Goal: Task Accomplishment & Management: Use online tool/utility

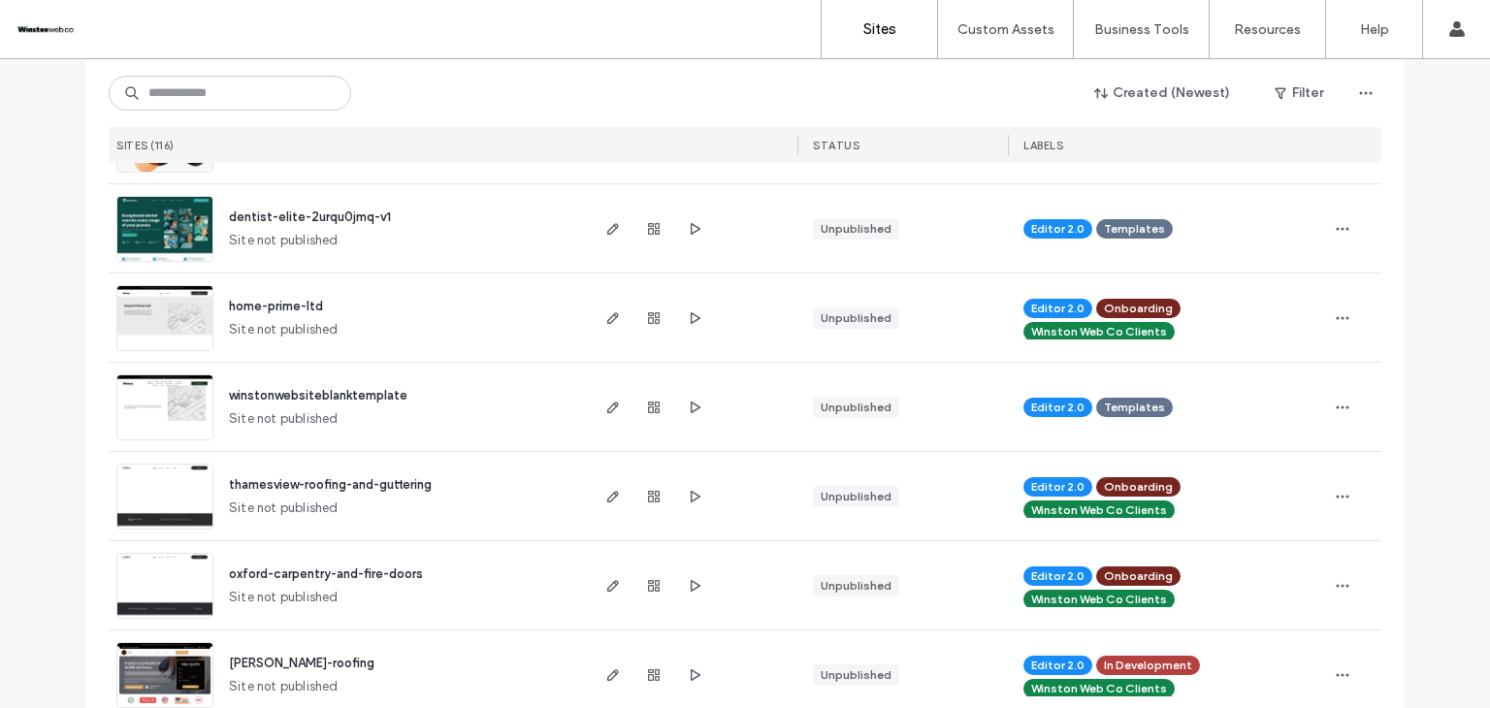
scroll to position [776, 0]
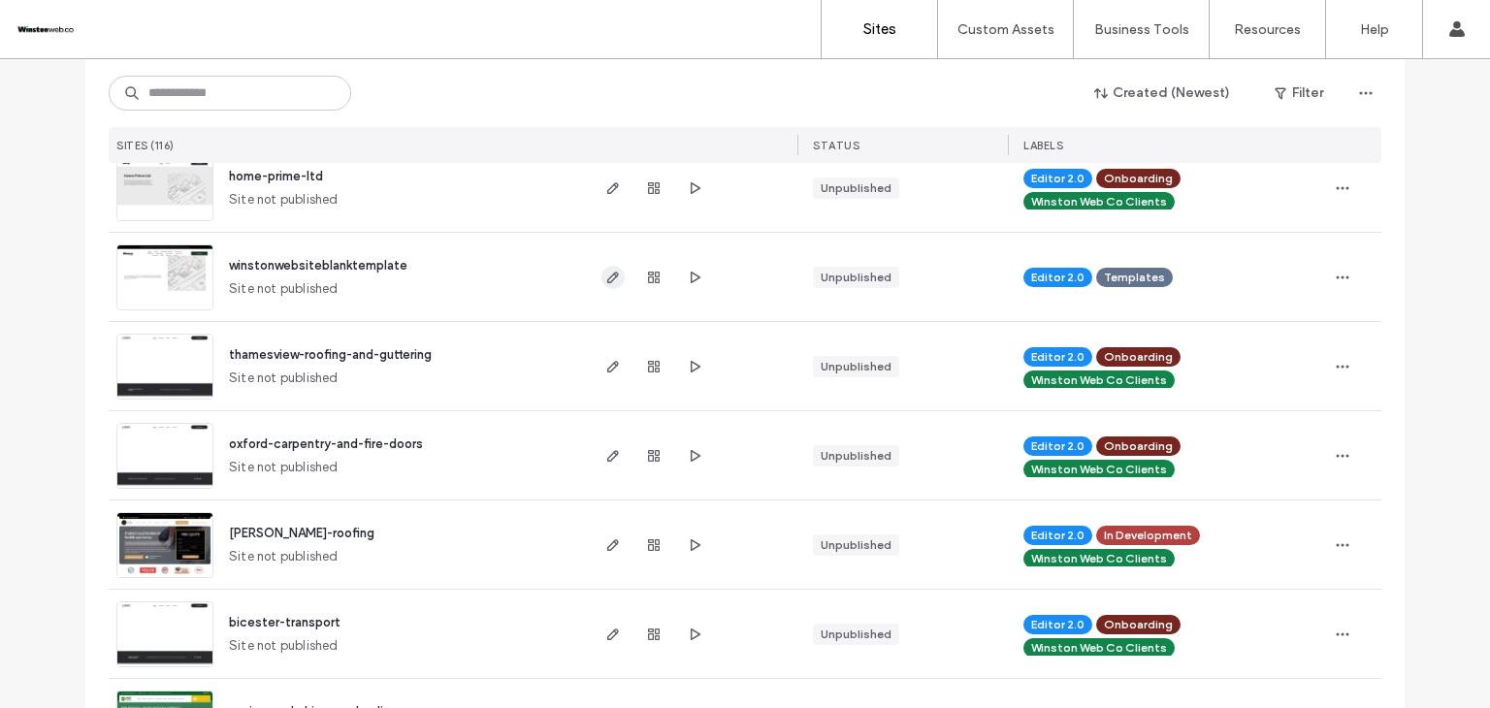
click at [612, 278] on icon "button" at bounding box center [613, 278] width 16 height 16
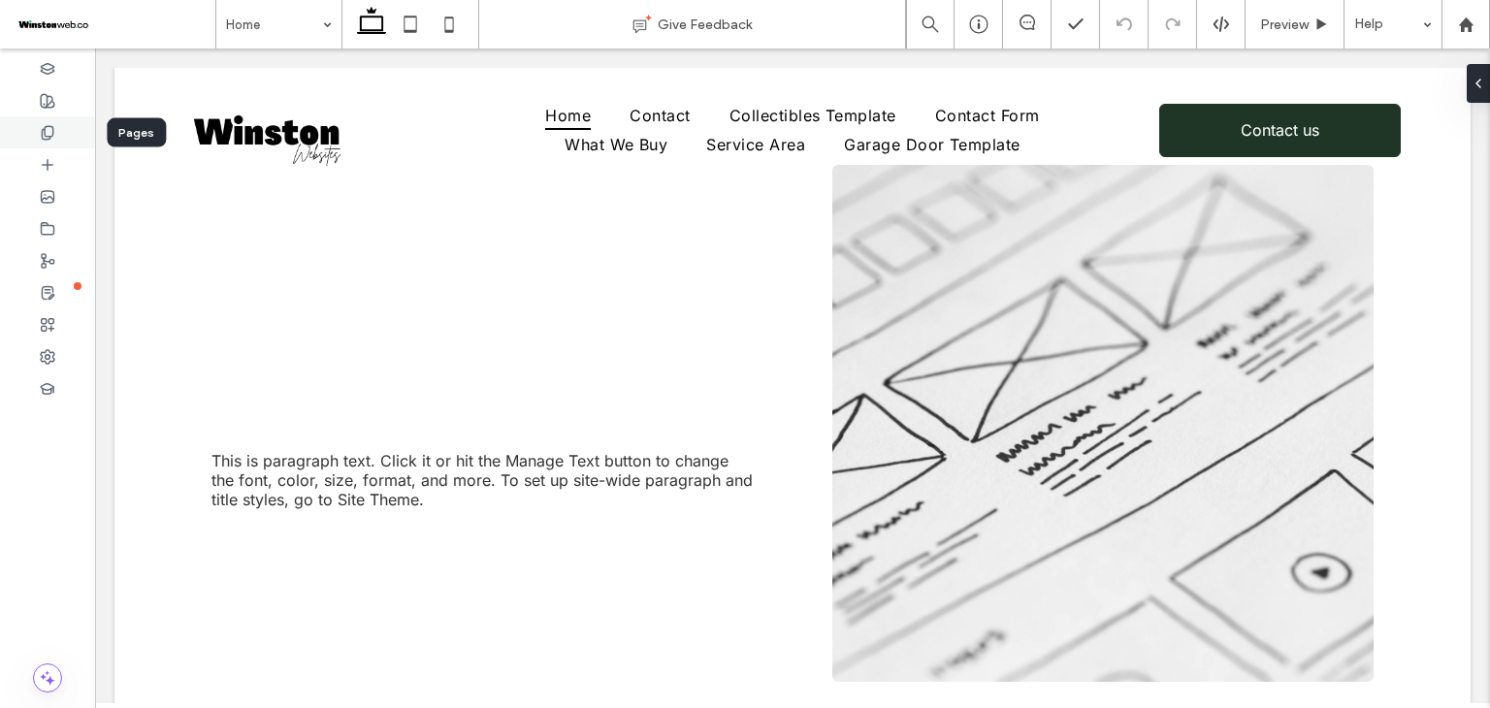
click at [60, 136] on div at bounding box center [47, 132] width 95 height 32
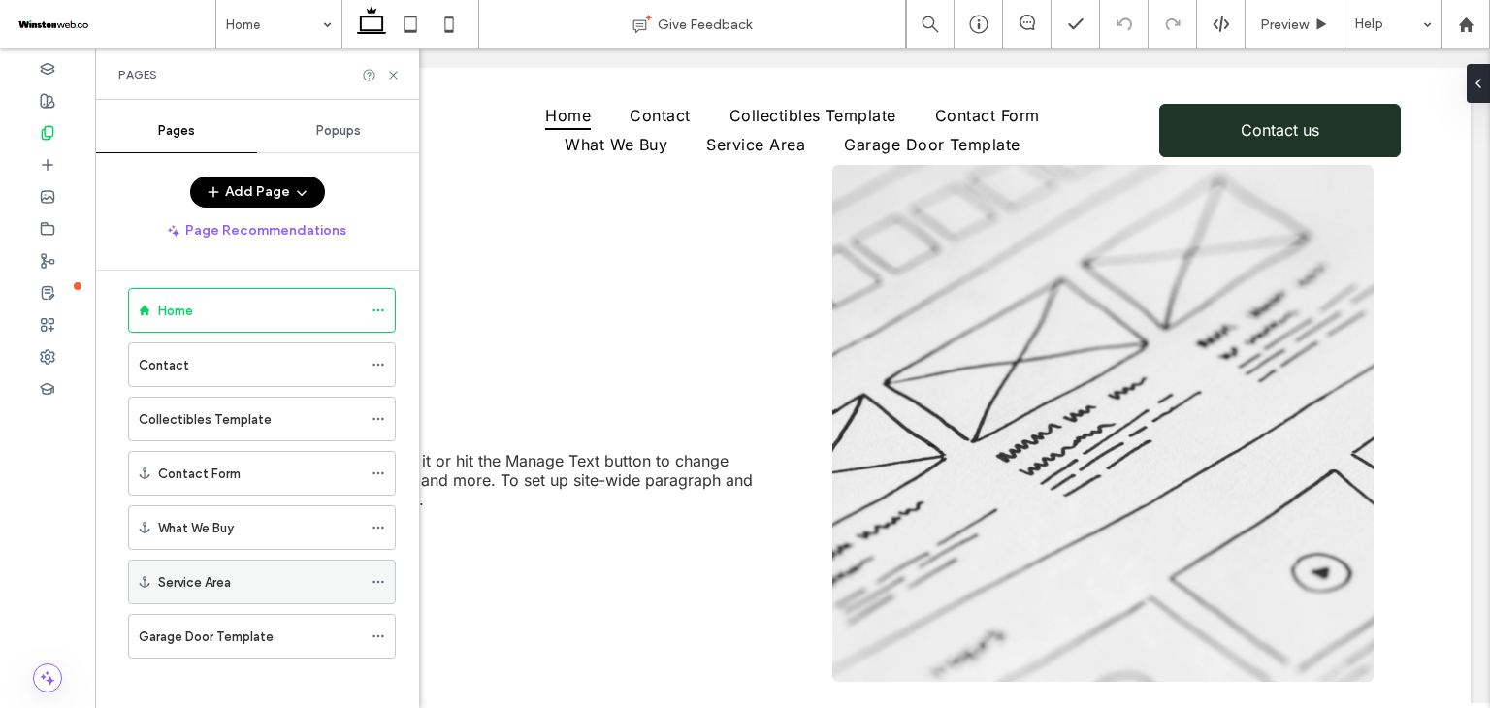
scroll to position [20, 0]
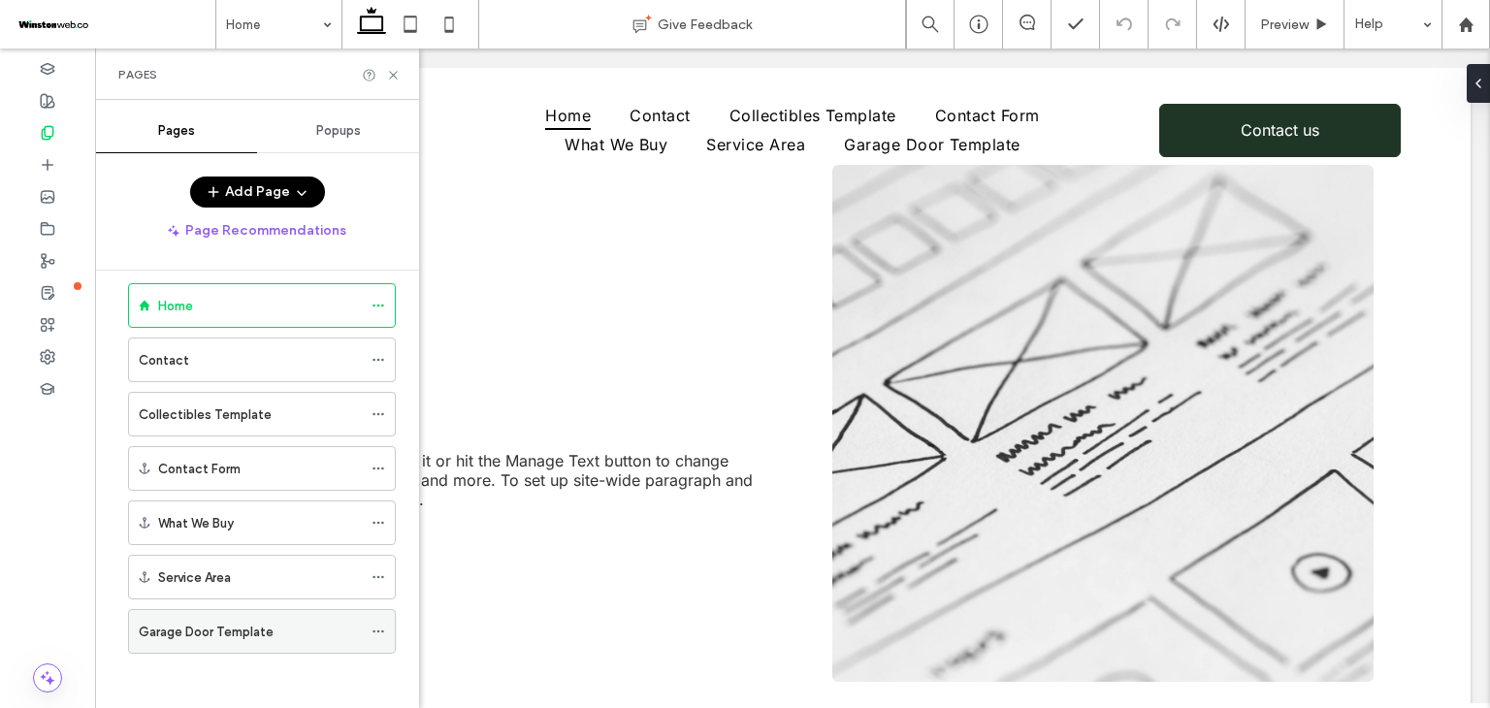
click at [263, 615] on div "Garage Door Template" at bounding box center [250, 631] width 223 height 43
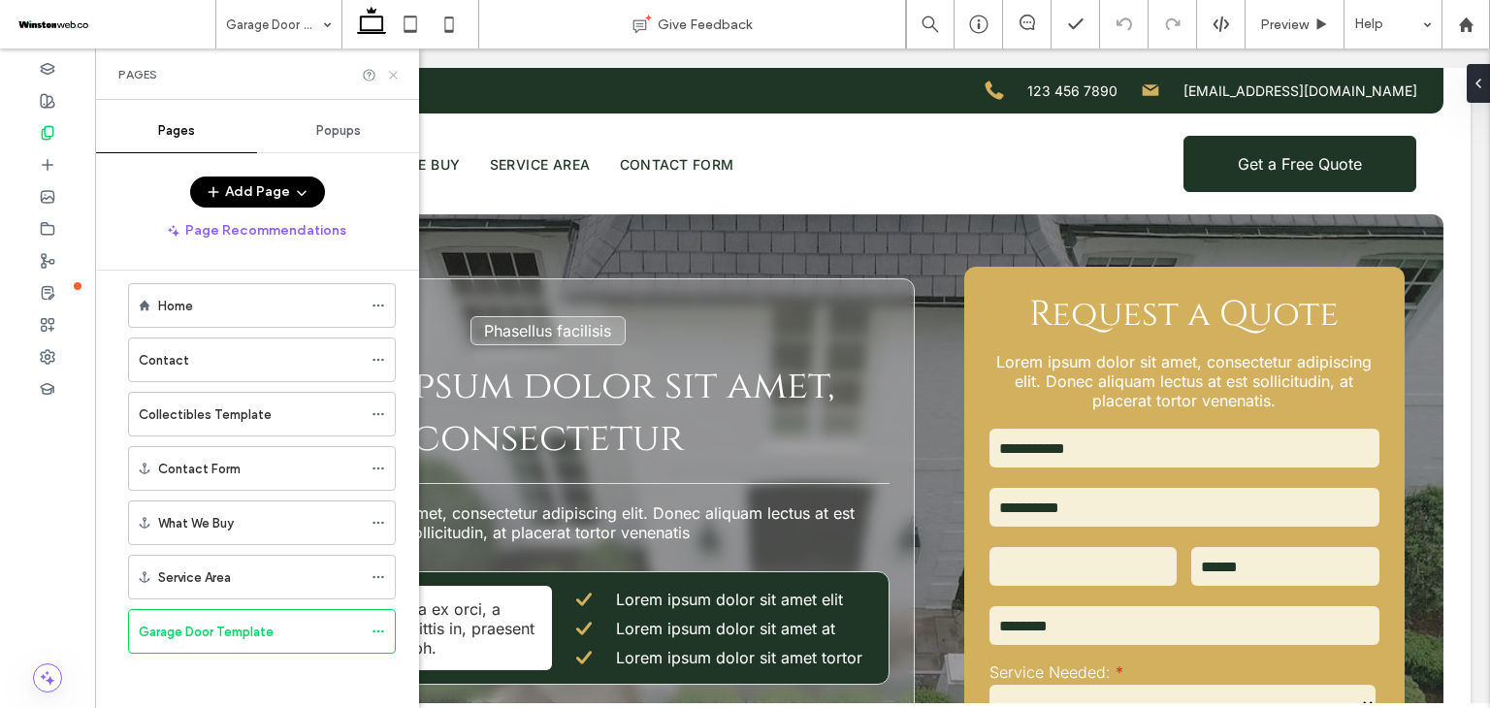
click at [396, 75] on icon at bounding box center [393, 75] width 15 height 15
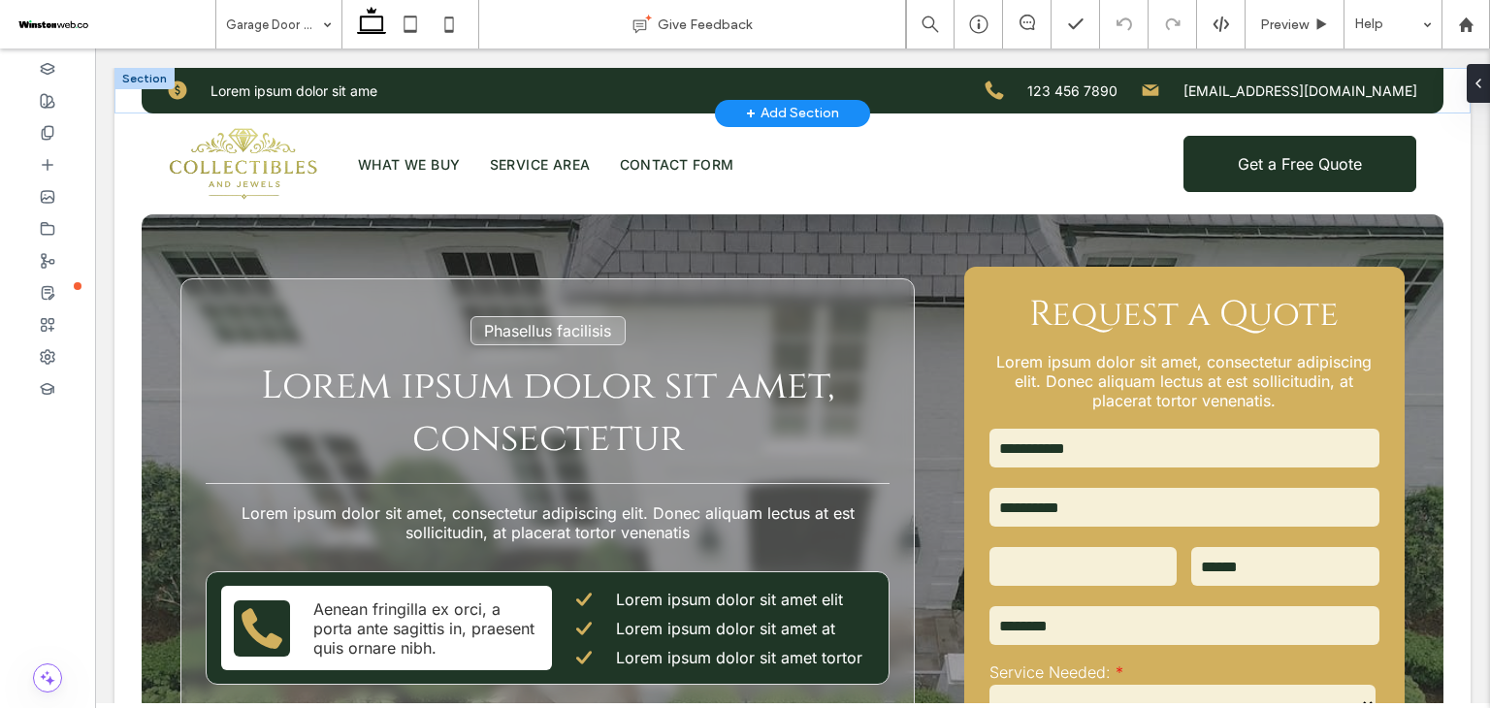
click at [133, 71] on div at bounding box center [144, 78] width 60 height 21
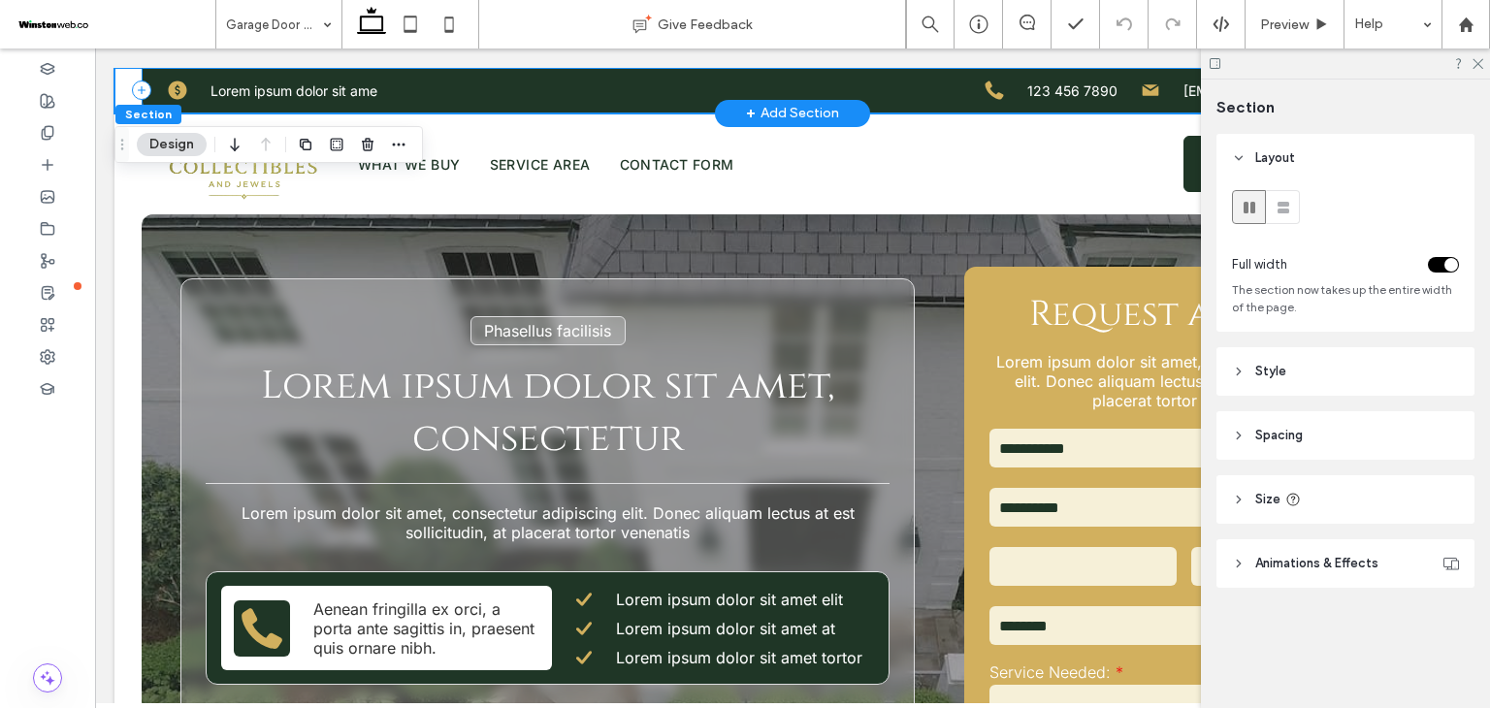
click at [569, 96] on div "Lorem ipsum dolor sit ame 123 456 7890 example@gmail.com" at bounding box center [793, 91] width 1302 height 46
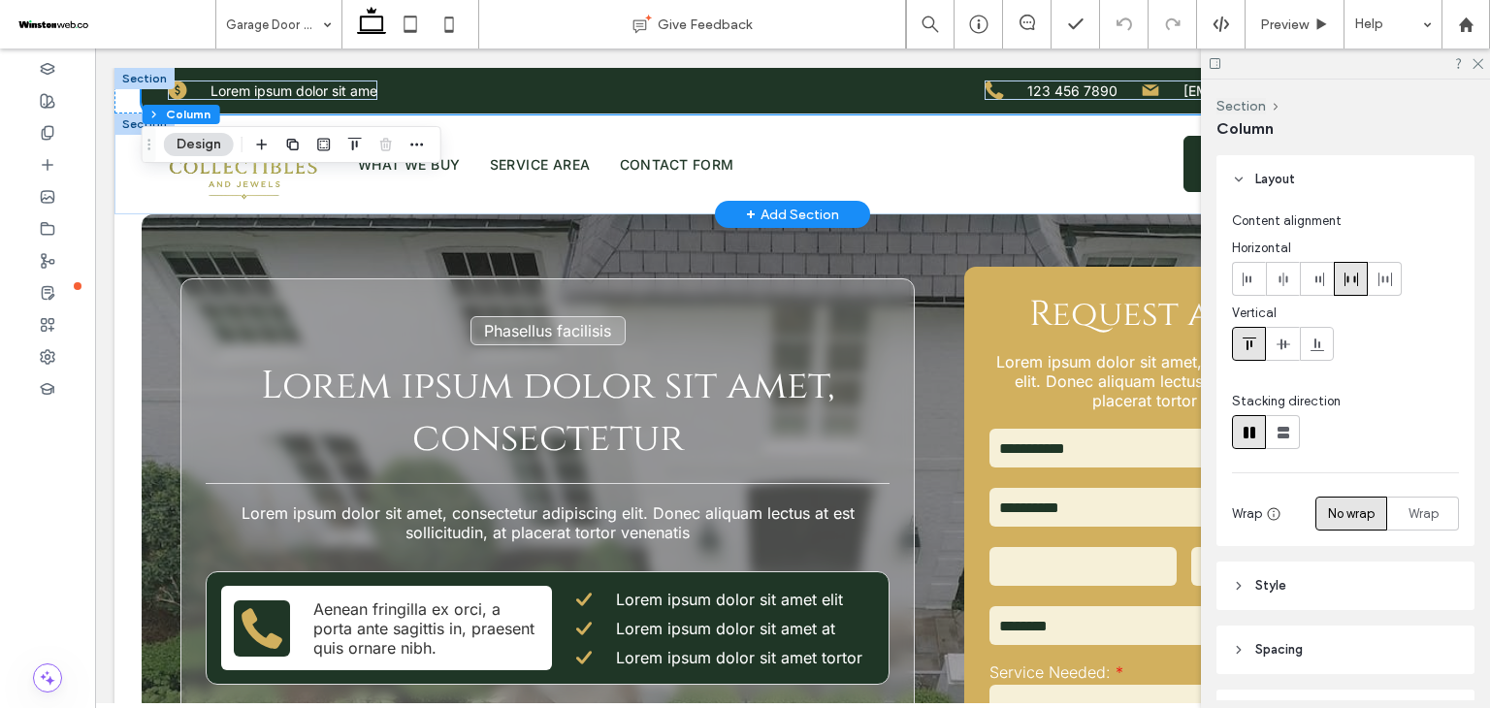
click at [746, 220] on span "+" at bounding box center [751, 214] width 10 height 21
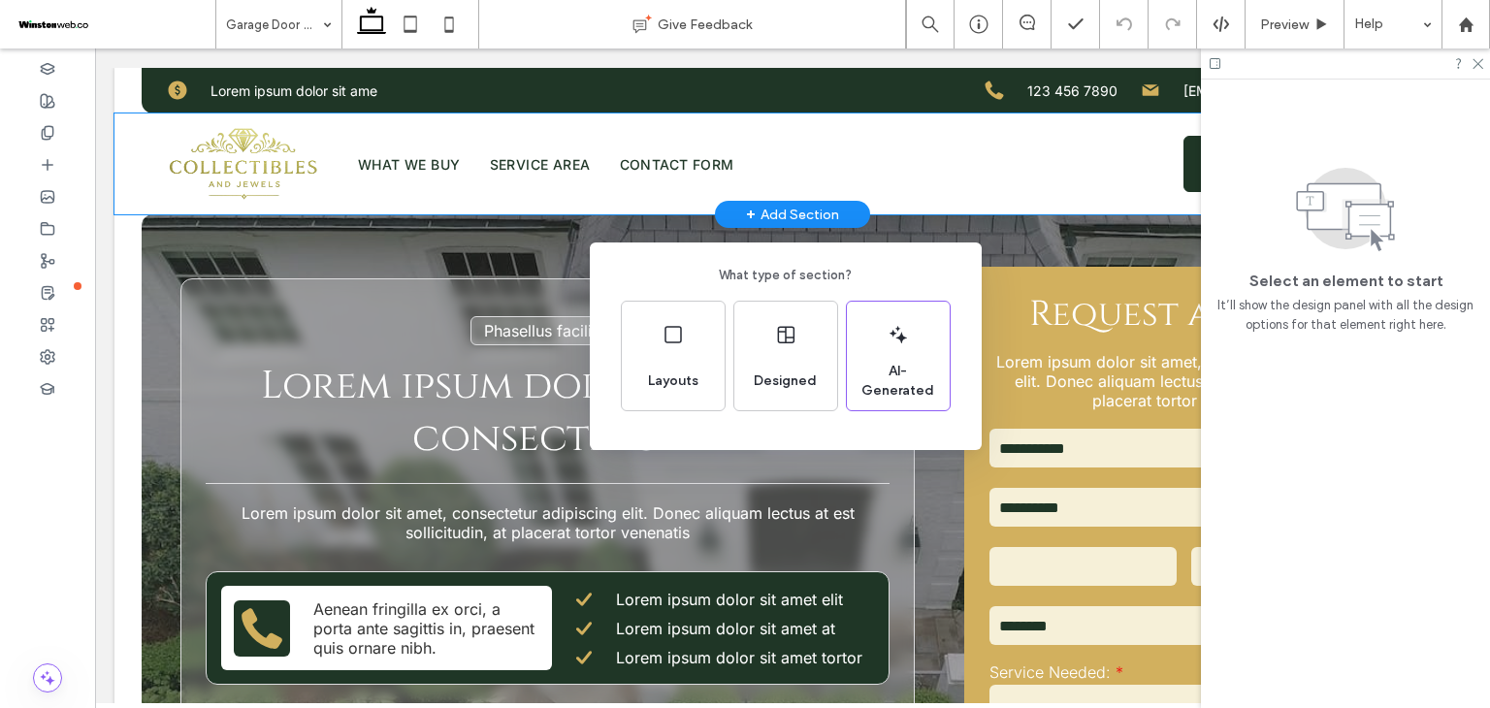
click at [525, 133] on div "What type of section? Layouts Designed AI-Generated" at bounding box center [745, 401] width 1490 height 803
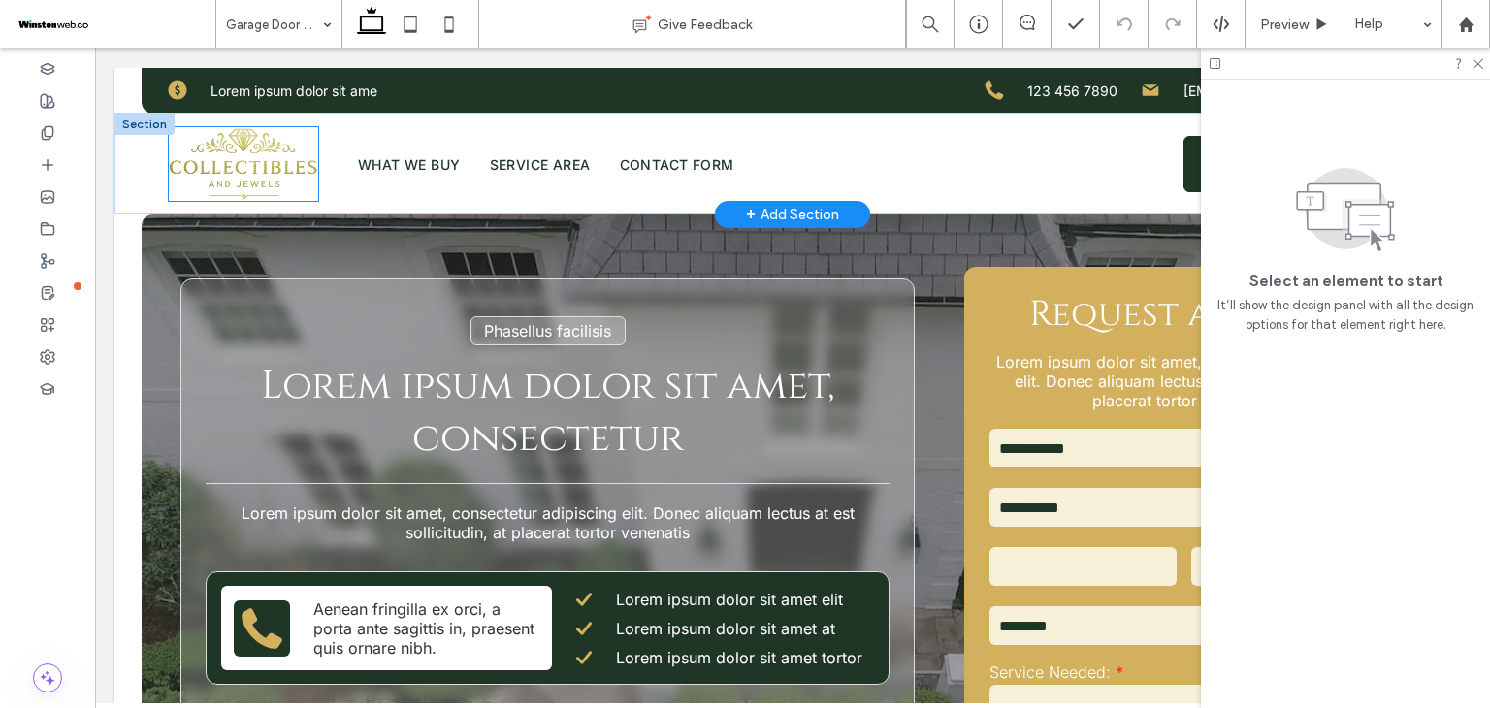
click at [248, 164] on img at bounding box center [243, 164] width 149 height 75
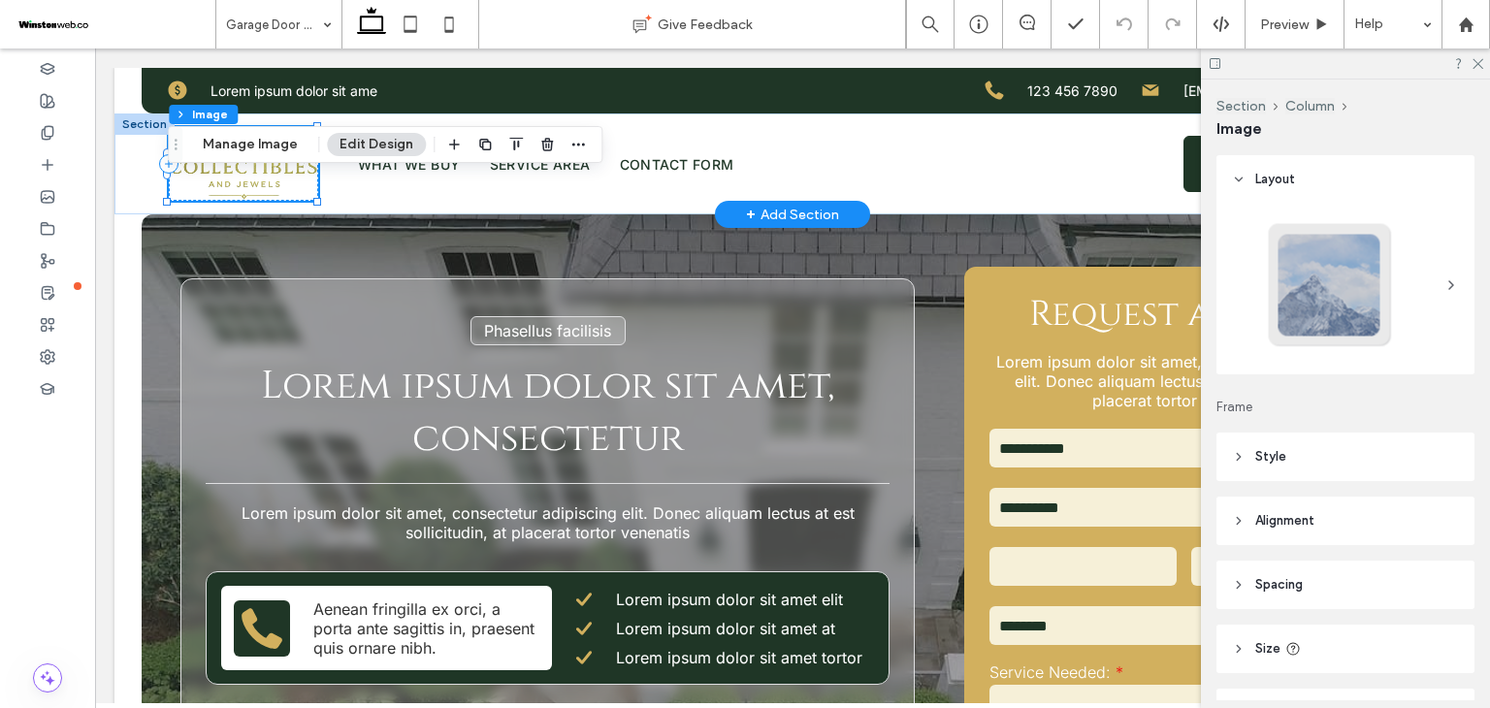
type input "*"
click at [278, 151] on button "Manage Image" at bounding box center [250, 144] width 120 height 23
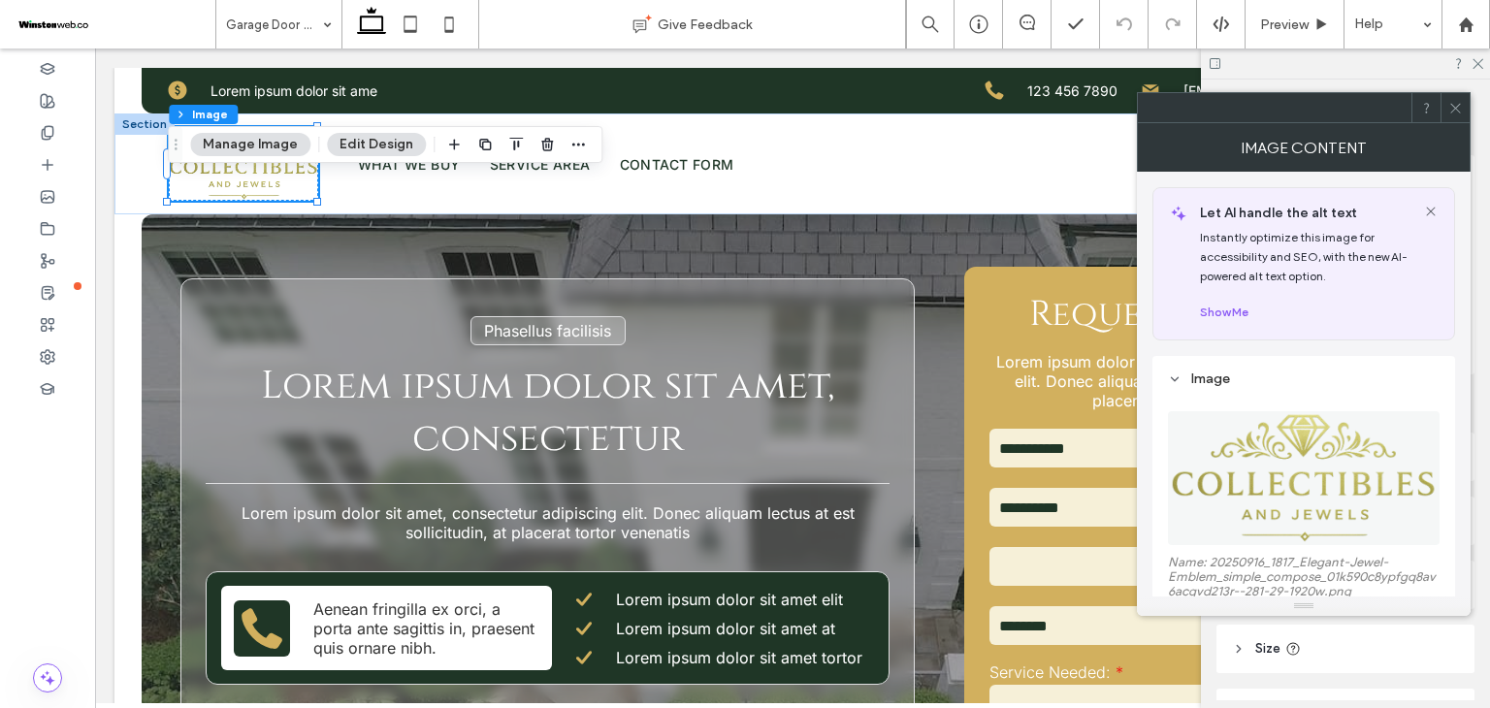
click at [1316, 467] on figure at bounding box center [1304, 478] width 272 height 134
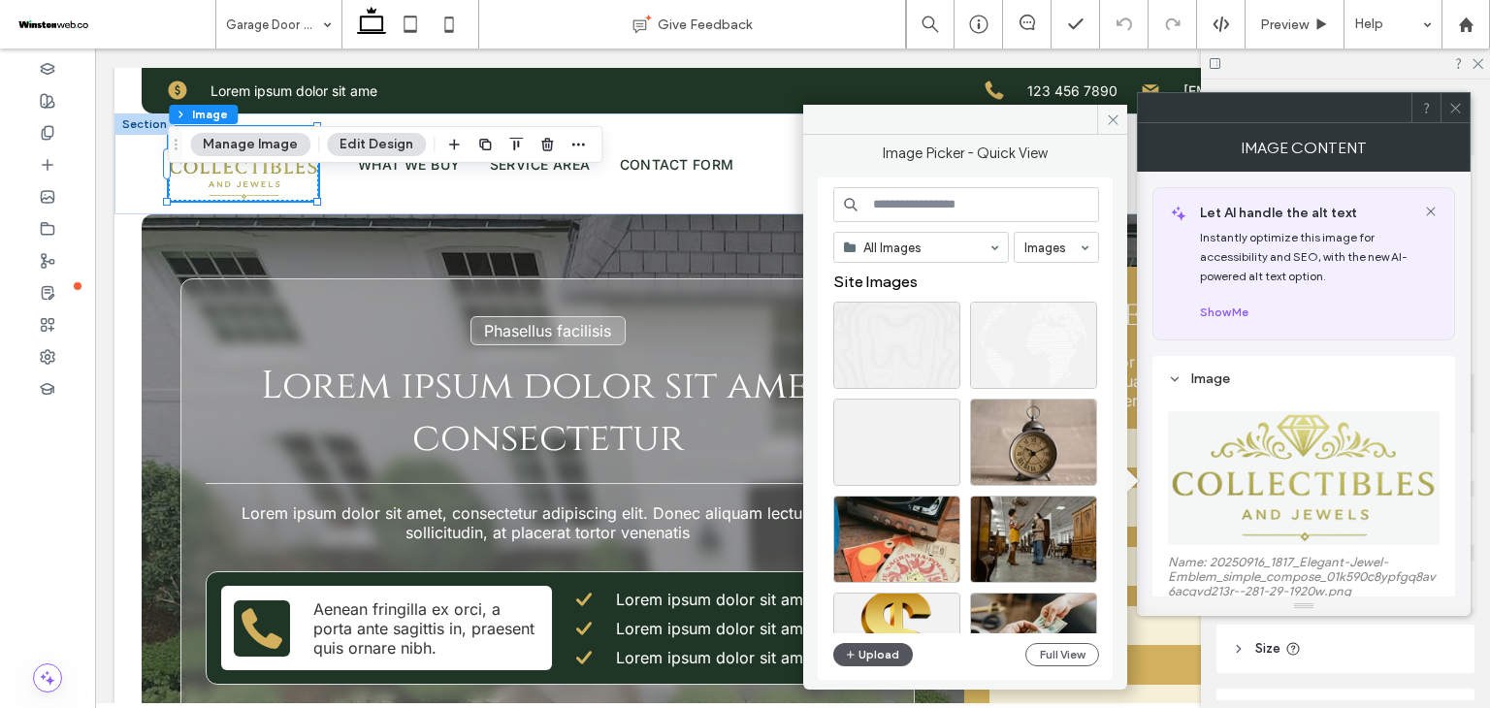
click at [880, 652] on button "Upload" at bounding box center [873, 654] width 80 height 23
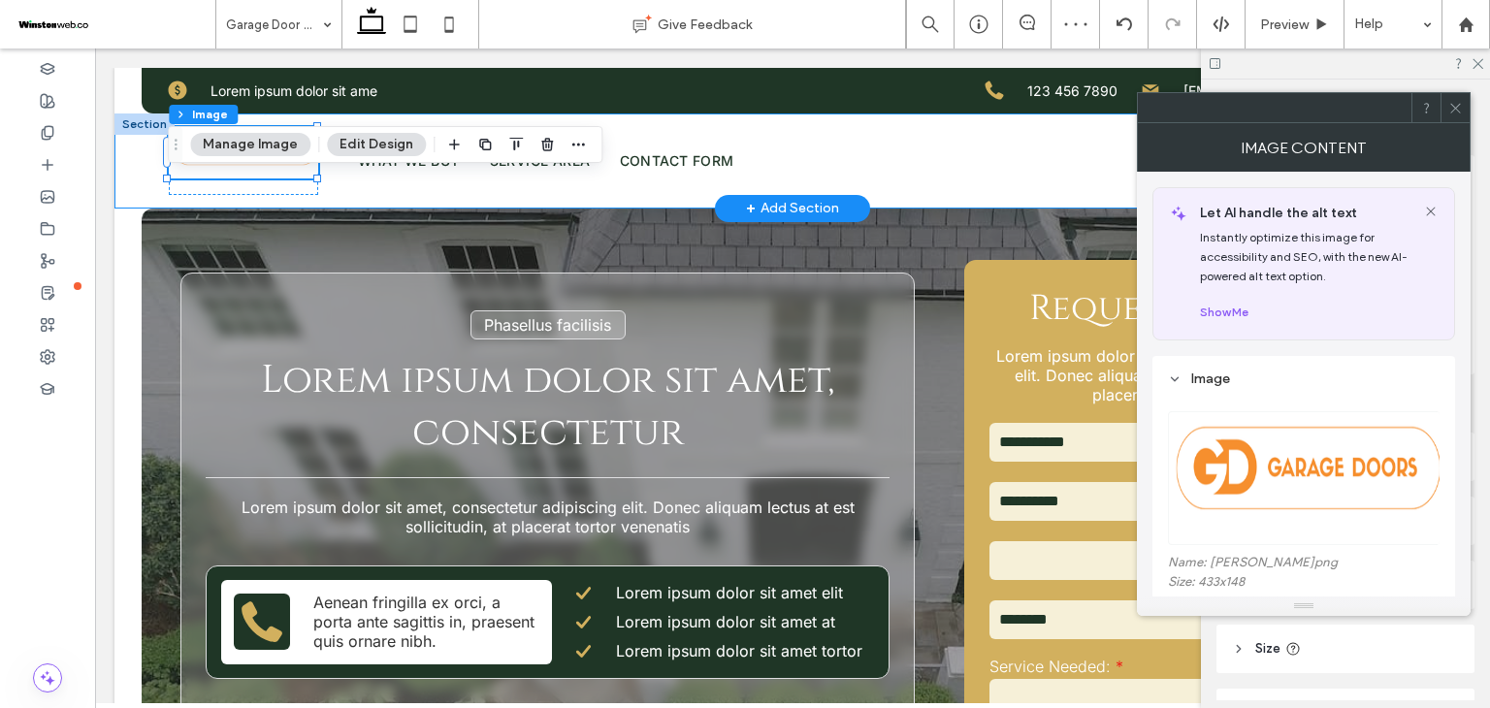
click at [330, 192] on div "What We Buy Service Area Contact Form Get a Free Quote" at bounding box center [792, 160] width 1356 height 95
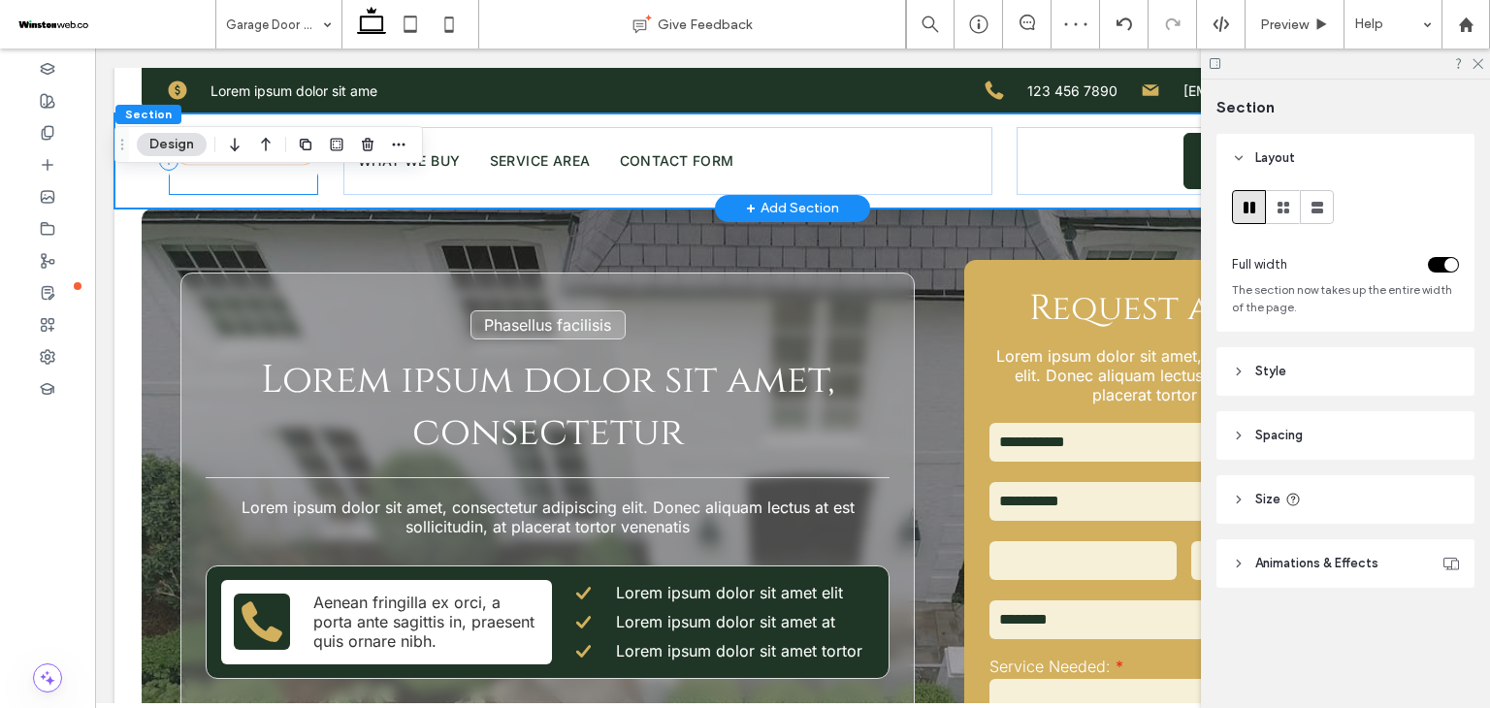
click at [295, 181] on div at bounding box center [243, 161] width 149 height 68
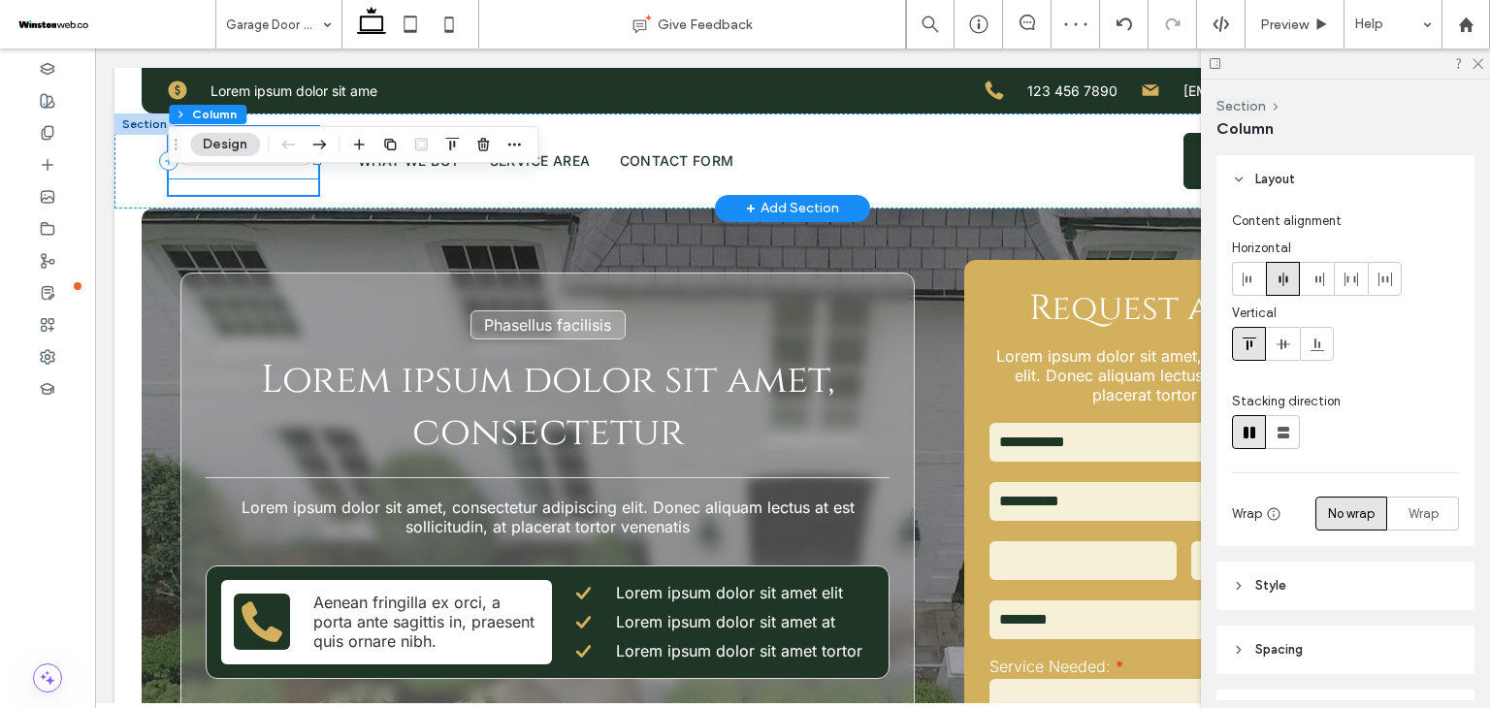
click at [292, 175] on img at bounding box center [243, 152] width 149 height 51
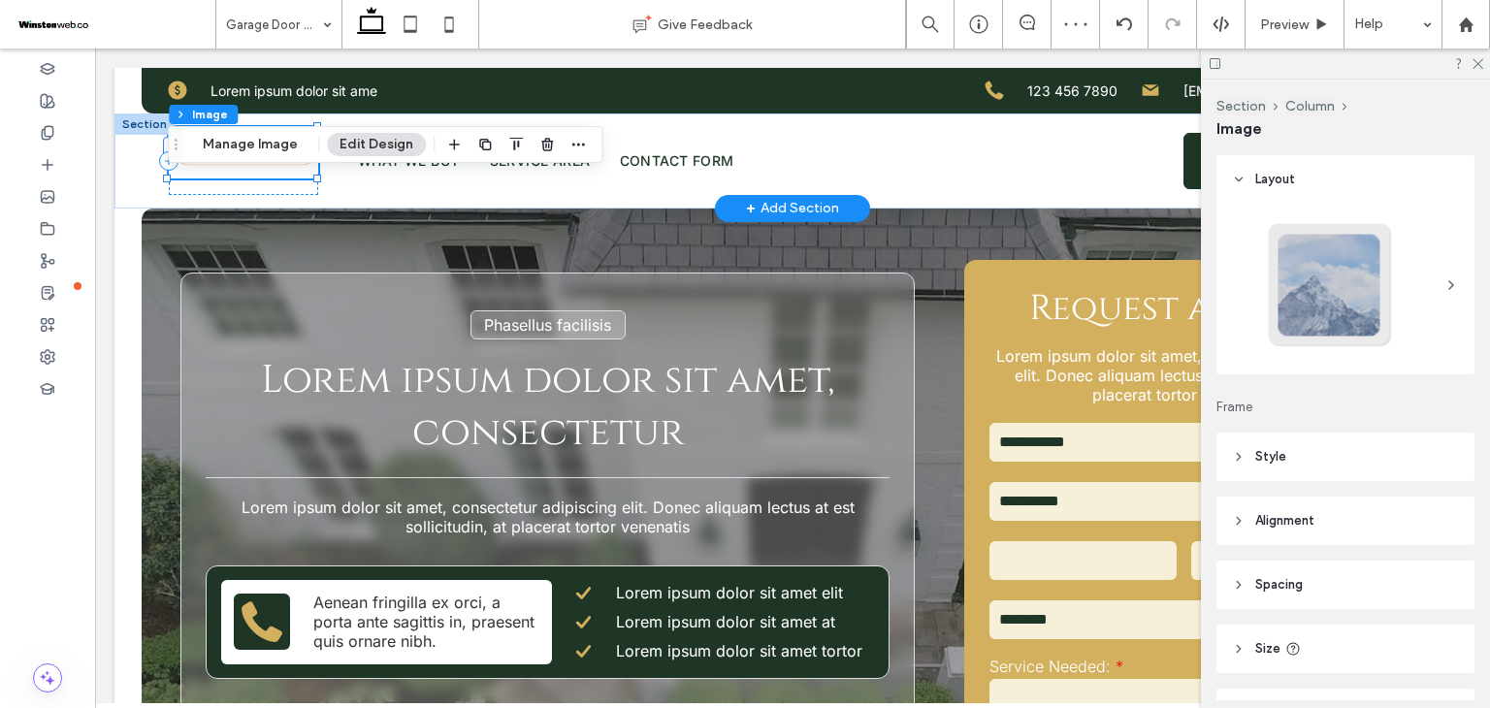
type input "*"
click at [227, 147] on button "Manage Image" at bounding box center [250, 144] width 120 height 23
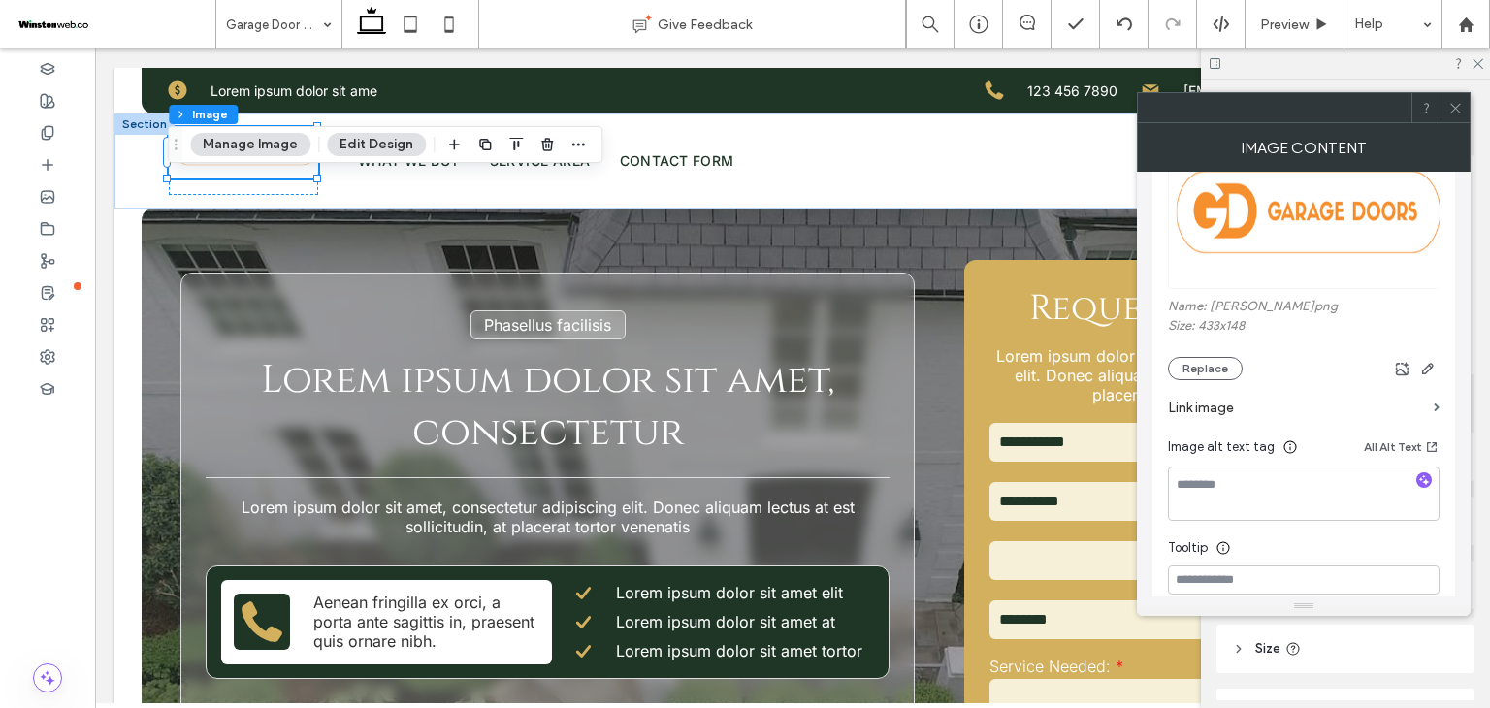
scroll to position [258, 0]
click at [1434, 368] on icon "button" at bounding box center [1428, 367] width 16 height 16
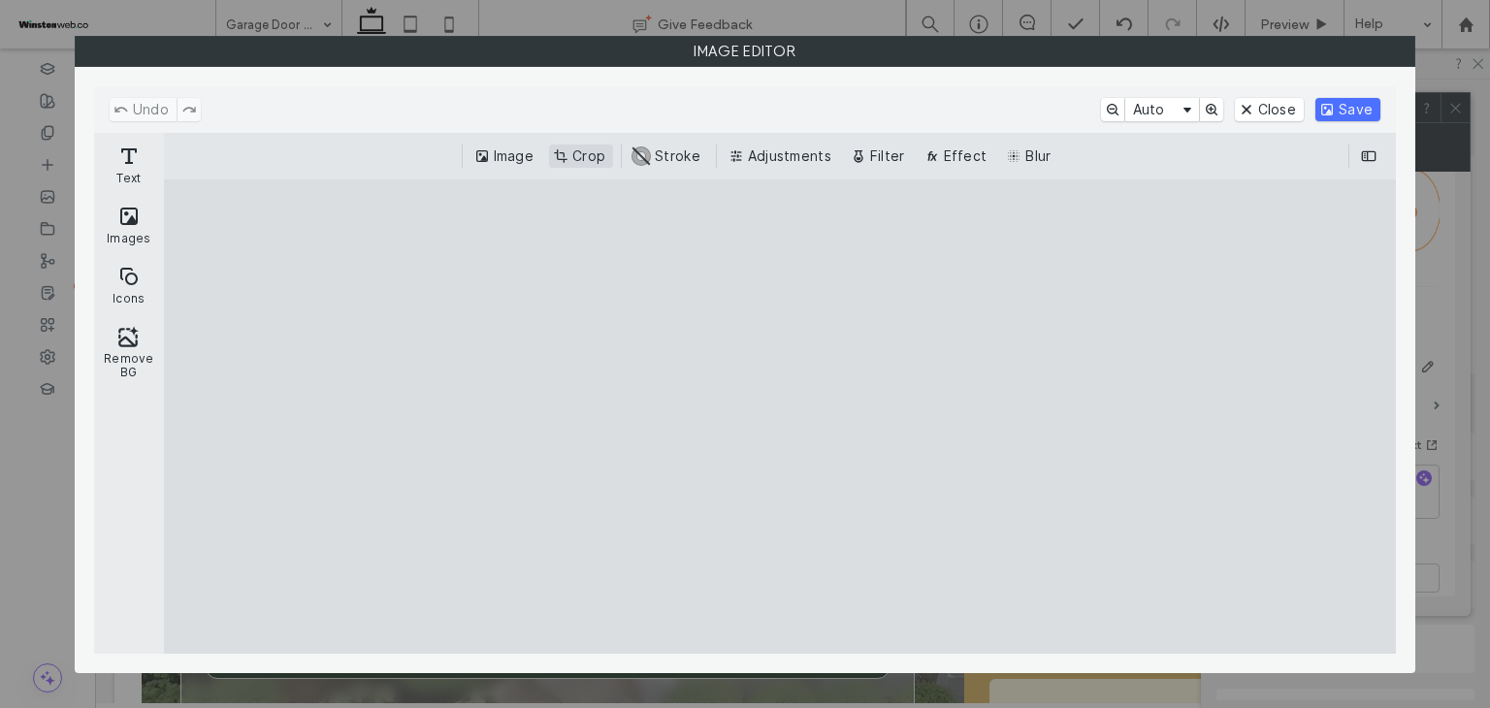
click at [569, 157] on button "Crop" at bounding box center [581, 156] width 64 height 23
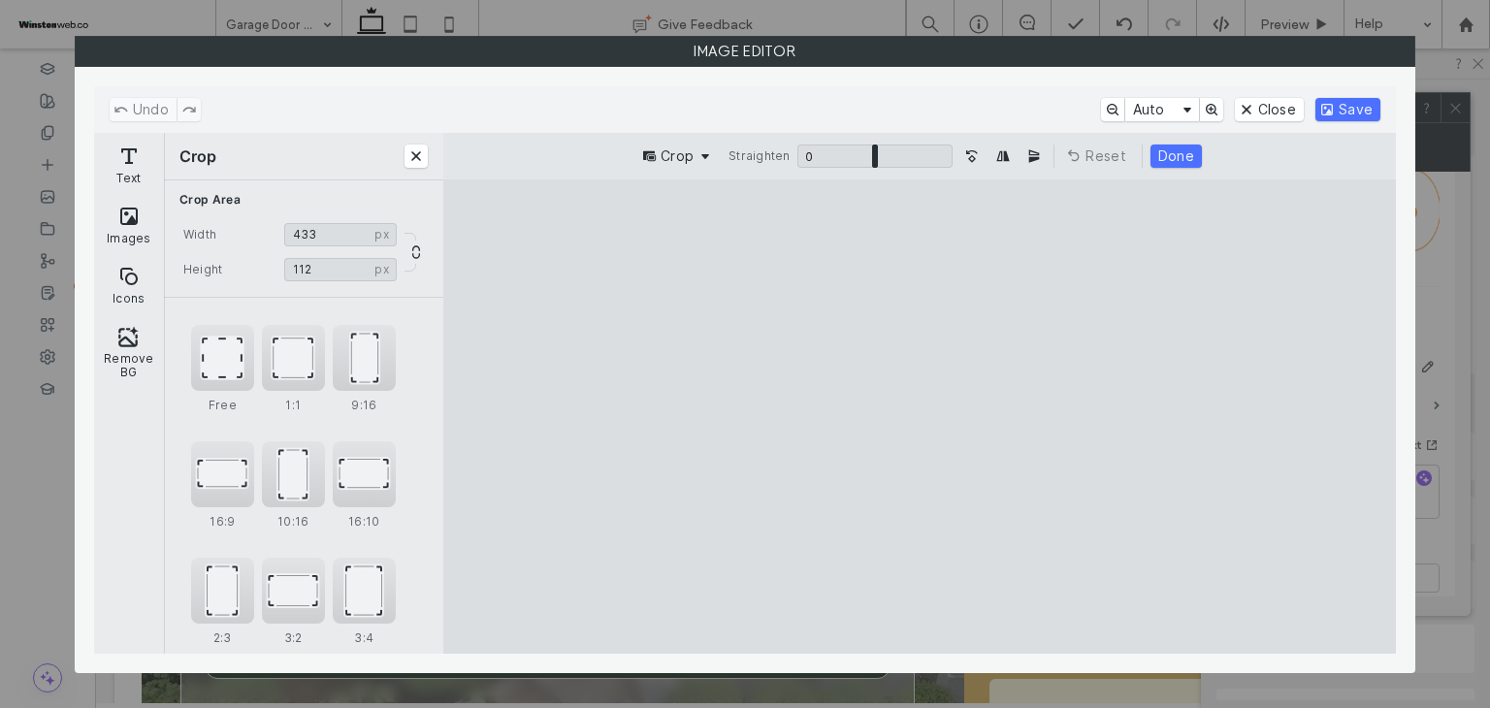
drag, startPoint x: 914, startPoint y: 574, endPoint x: 898, endPoint y: 502, distance: 73.4
click at [919, 416] on cesdk-canvas "Editor canvas" at bounding box center [919, 416] width 0 height 0
drag, startPoint x: 919, startPoint y: 315, endPoint x: 939, endPoint y: 346, distance: 37.1
click at [919, 416] on cesdk-canvas "Editor canvas" at bounding box center [919, 416] width 0 height 0
drag, startPoint x: 919, startPoint y: 313, endPoint x: 919, endPoint y: 333, distance: 19.4
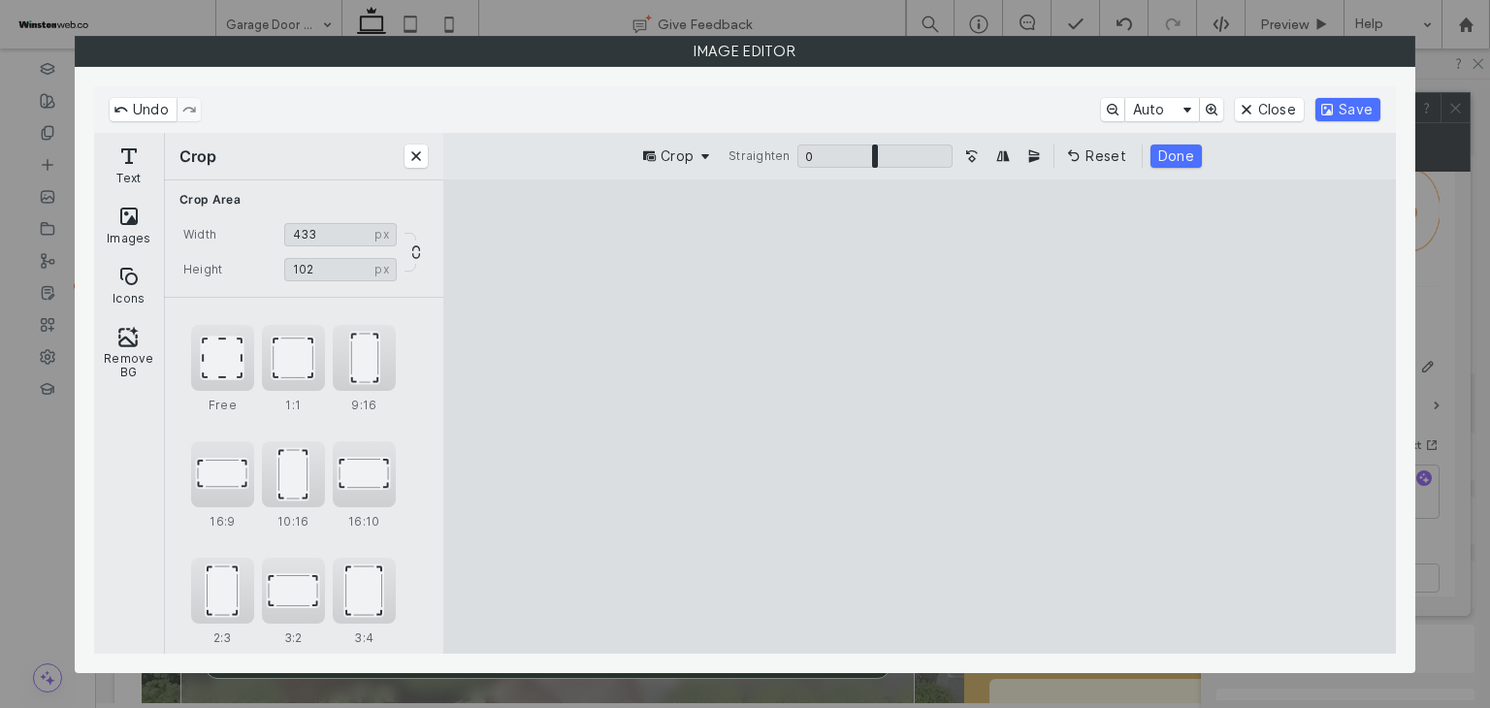
click at [919, 416] on cesdk-canvas "Editor canvas" at bounding box center [919, 416] width 0 height 0
type input "***"
click at [919, 416] on cesdk-canvas "Editor canvas" at bounding box center [919, 416] width 0 height 0
type input "***"
drag, startPoint x: 492, startPoint y: 424, endPoint x: 512, endPoint y: 430, distance: 21.2
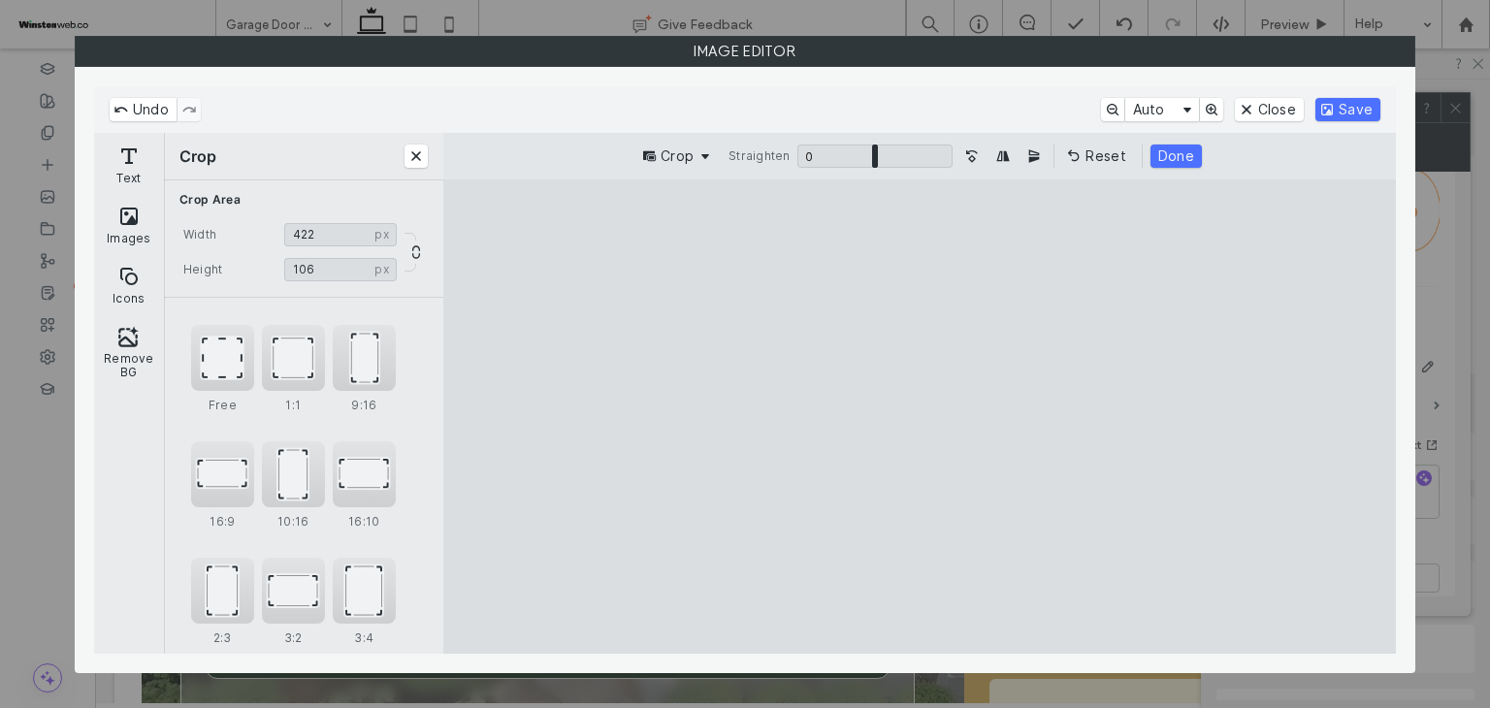
click at [919, 416] on cesdk-canvas "Editor canvas" at bounding box center [919, 416] width 0 height 0
click at [1341, 113] on button "Save" at bounding box center [1347, 109] width 65 height 23
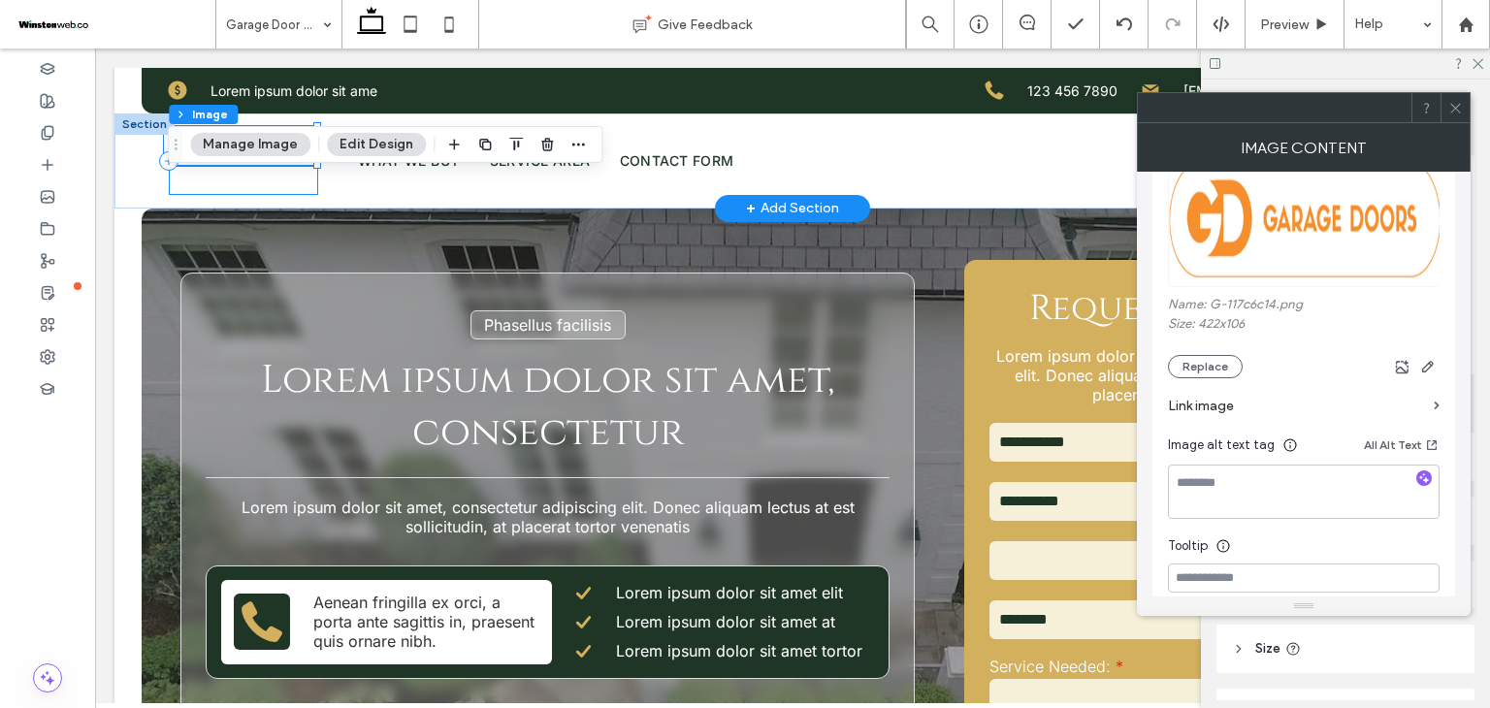
click at [274, 180] on div at bounding box center [243, 161] width 149 height 68
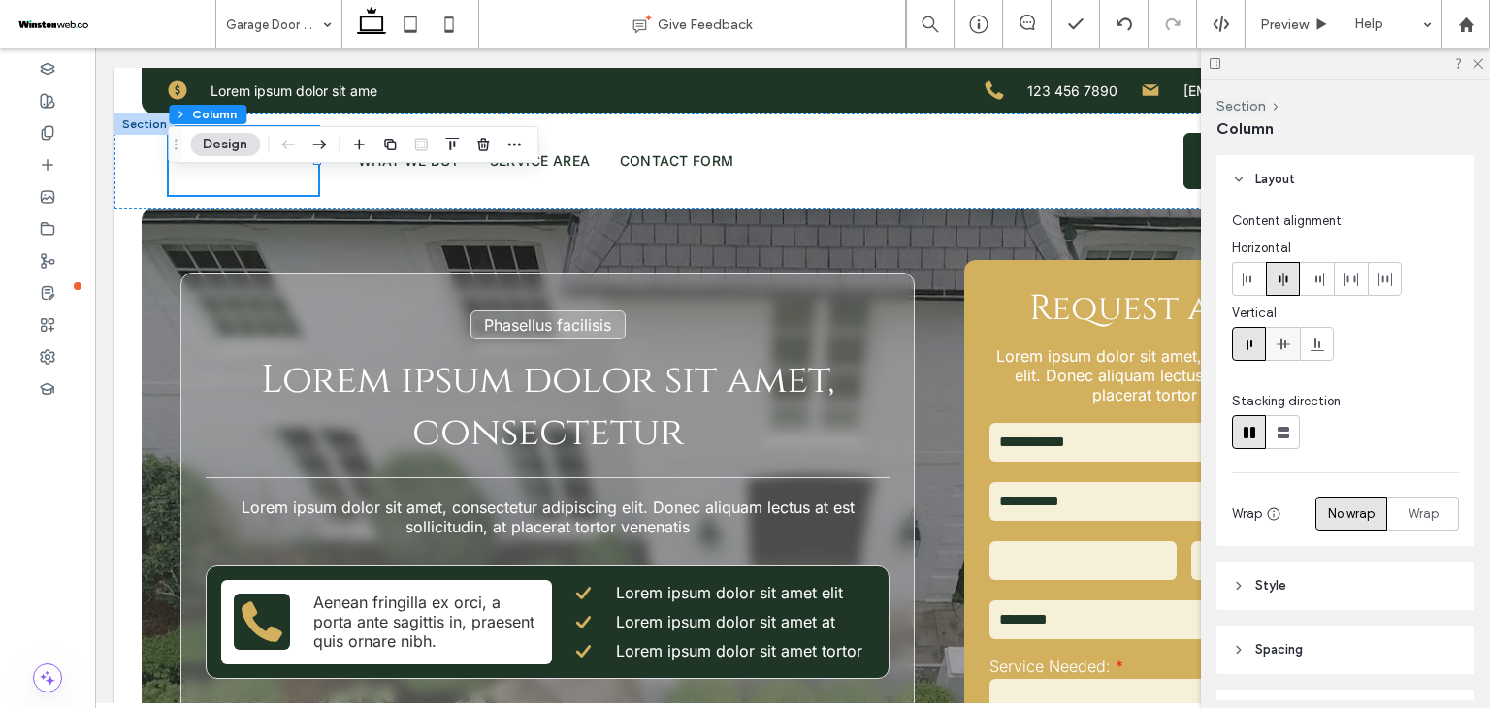
click at [1289, 355] on span at bounding box center [1283, 344] width 16 height 32
click at [473, 213] on div at bounding box center [793, 538] width 1302 height 658
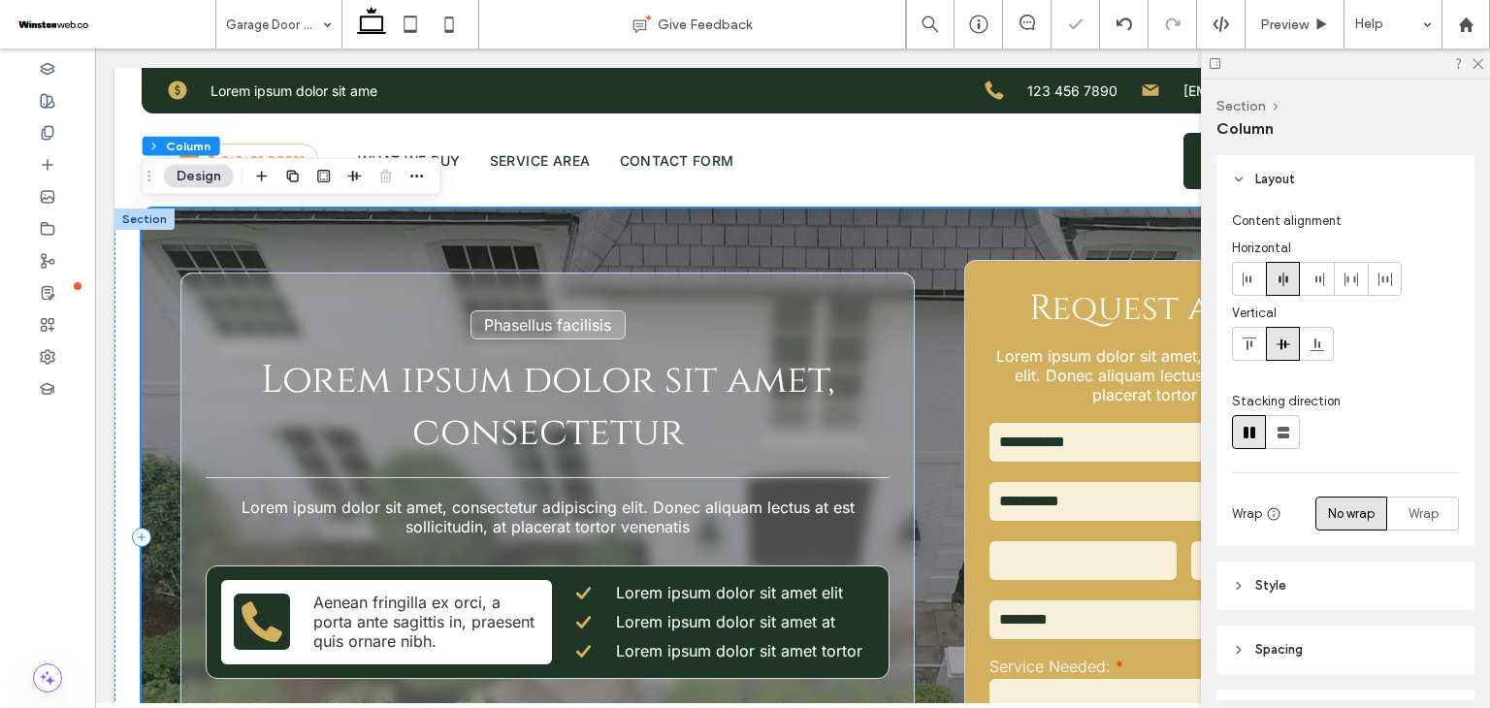
click at [146, 278] on div at bounding box center [793, 538] width 1302 height 658
click at [144, 402] on div at bounding box center [793, 538] width 1302 height 658
click at [224, 468] on div "Phasellus facilisis Lorem ipsum dolor sit amet, consectetur Lorem ipsum dolor s…" at bounding box center [547, 538] width 734 height 530
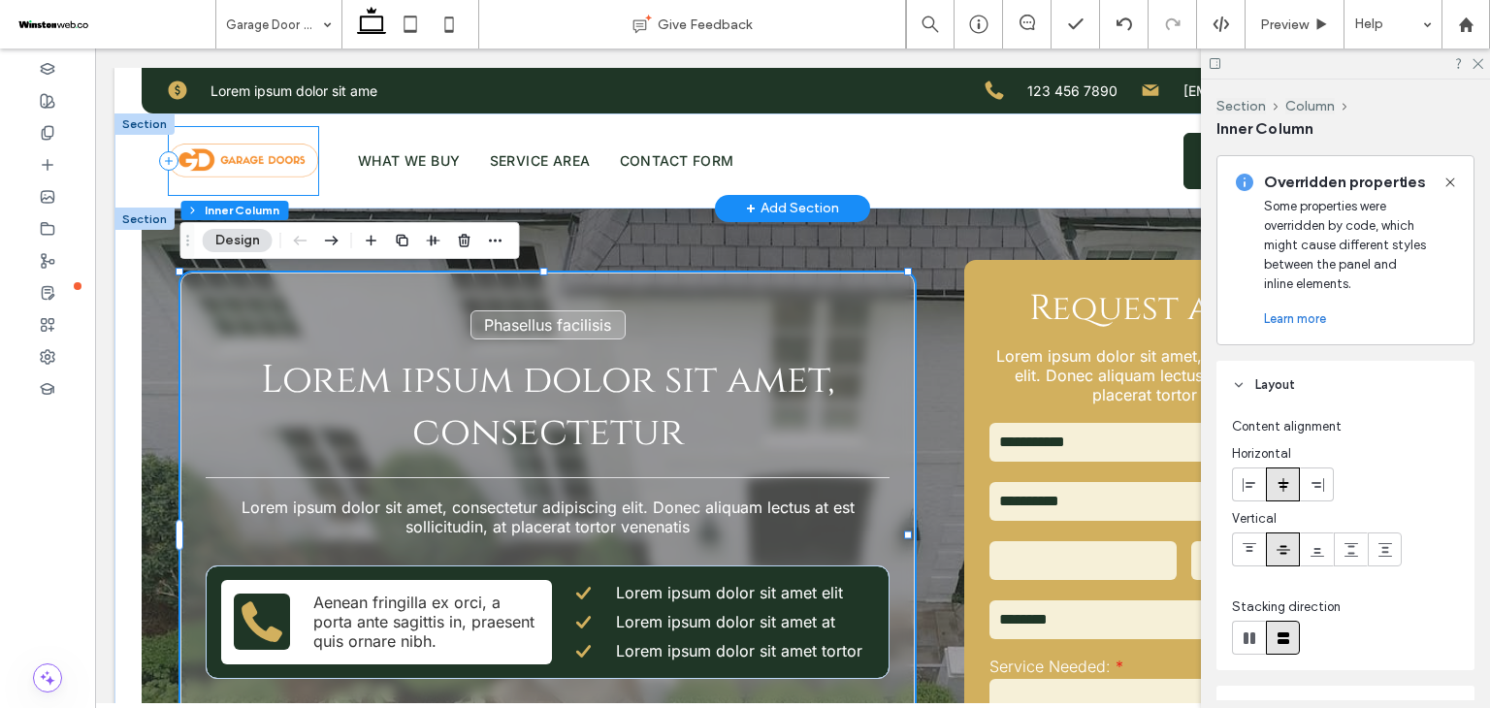
click at [258, 179] on div at bounding box center [243, 161] width 149 height 68
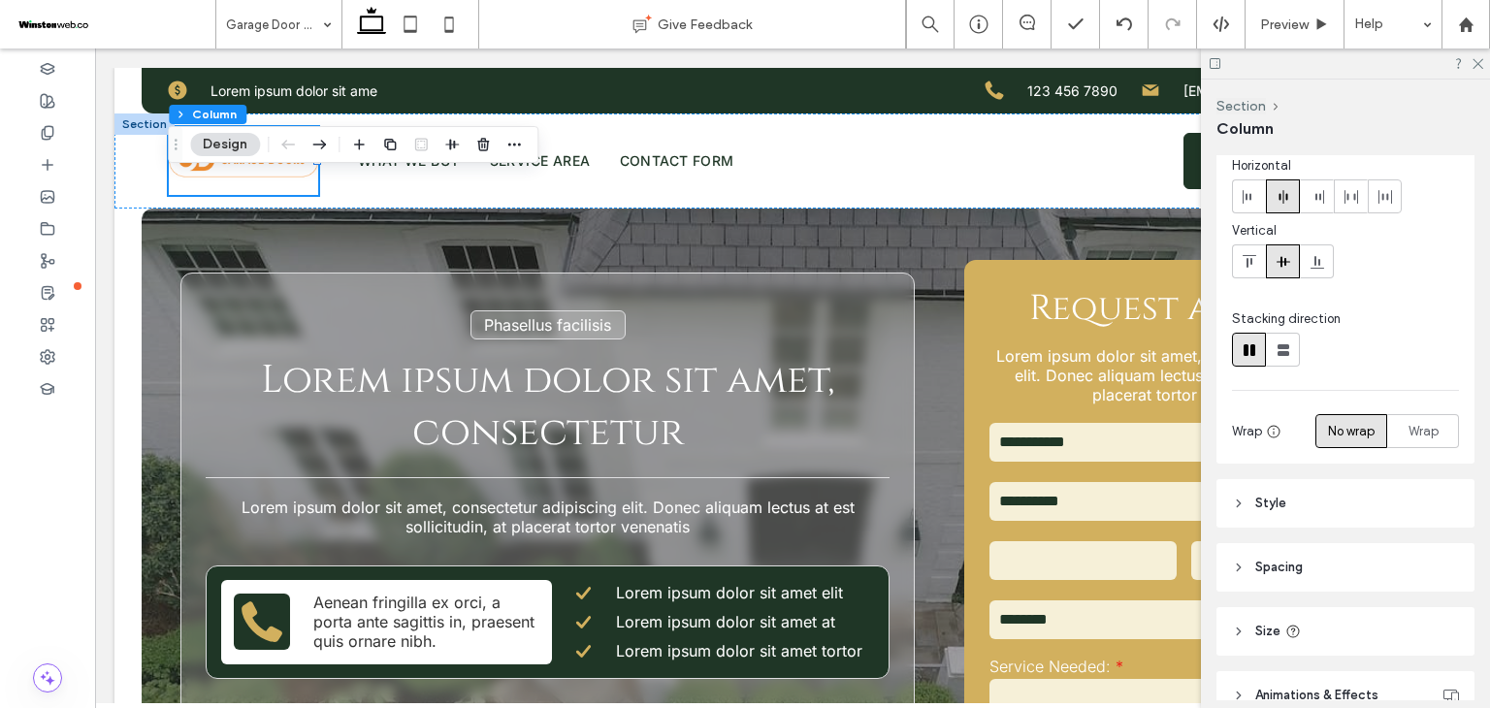
scroll to position [178, 0]
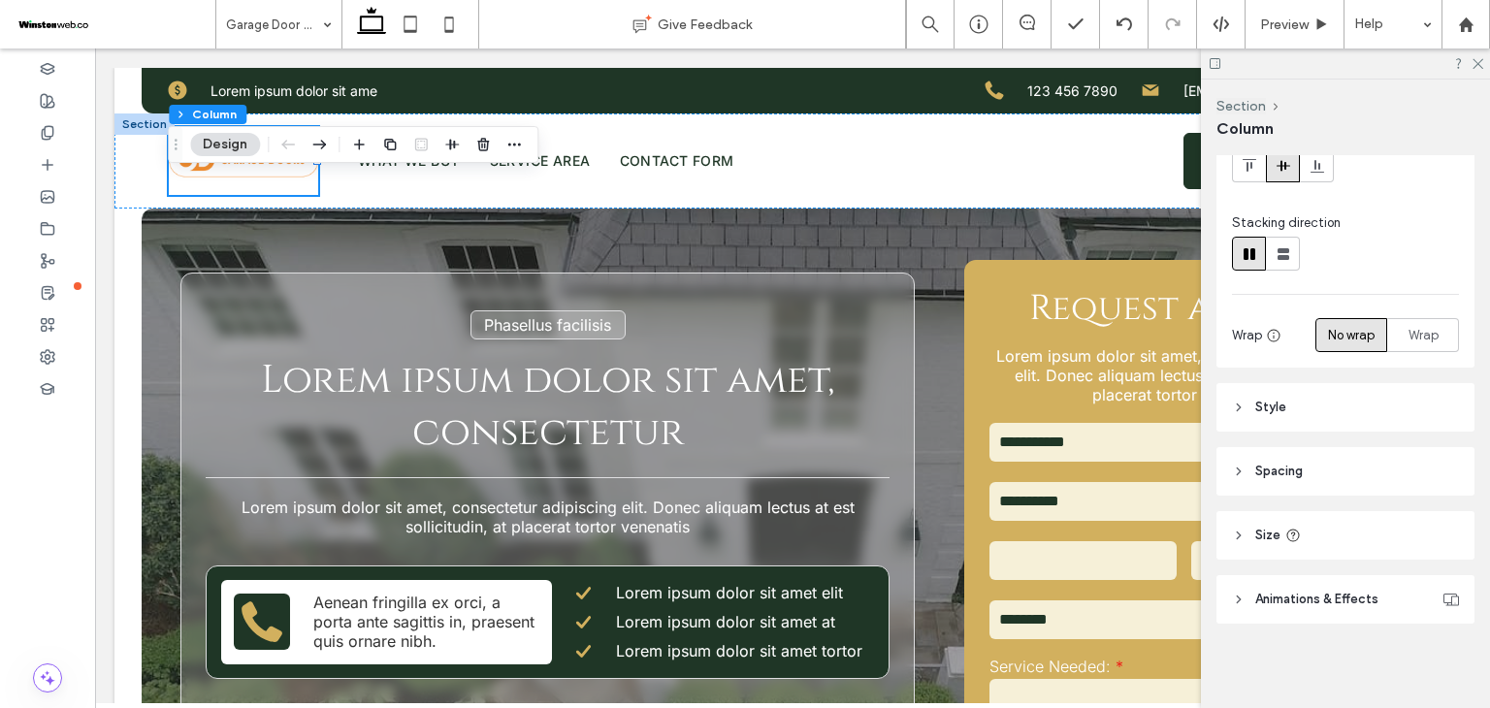
click at [1359, 531] on header "Size" at bounding box center [1345, 535] width 258 height 48
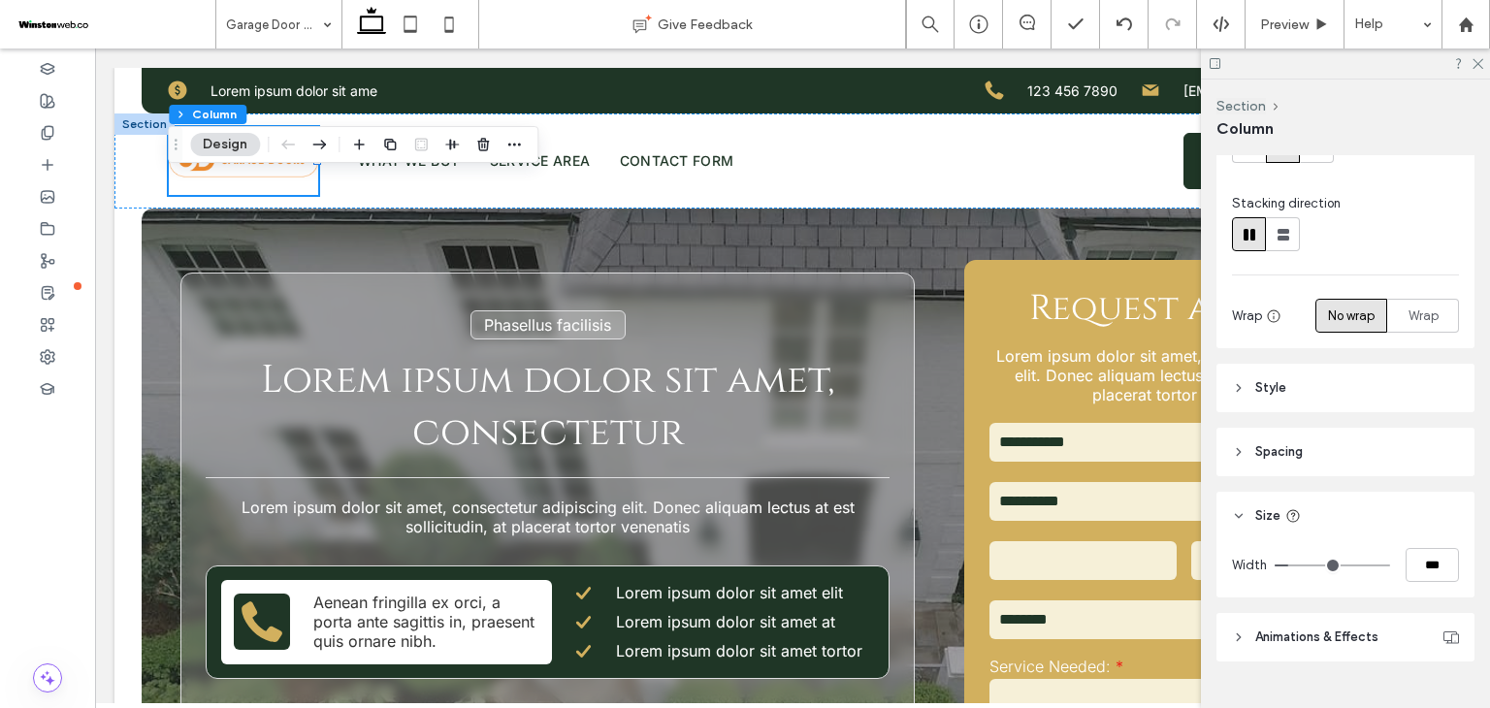
scroll to position [223, 0]
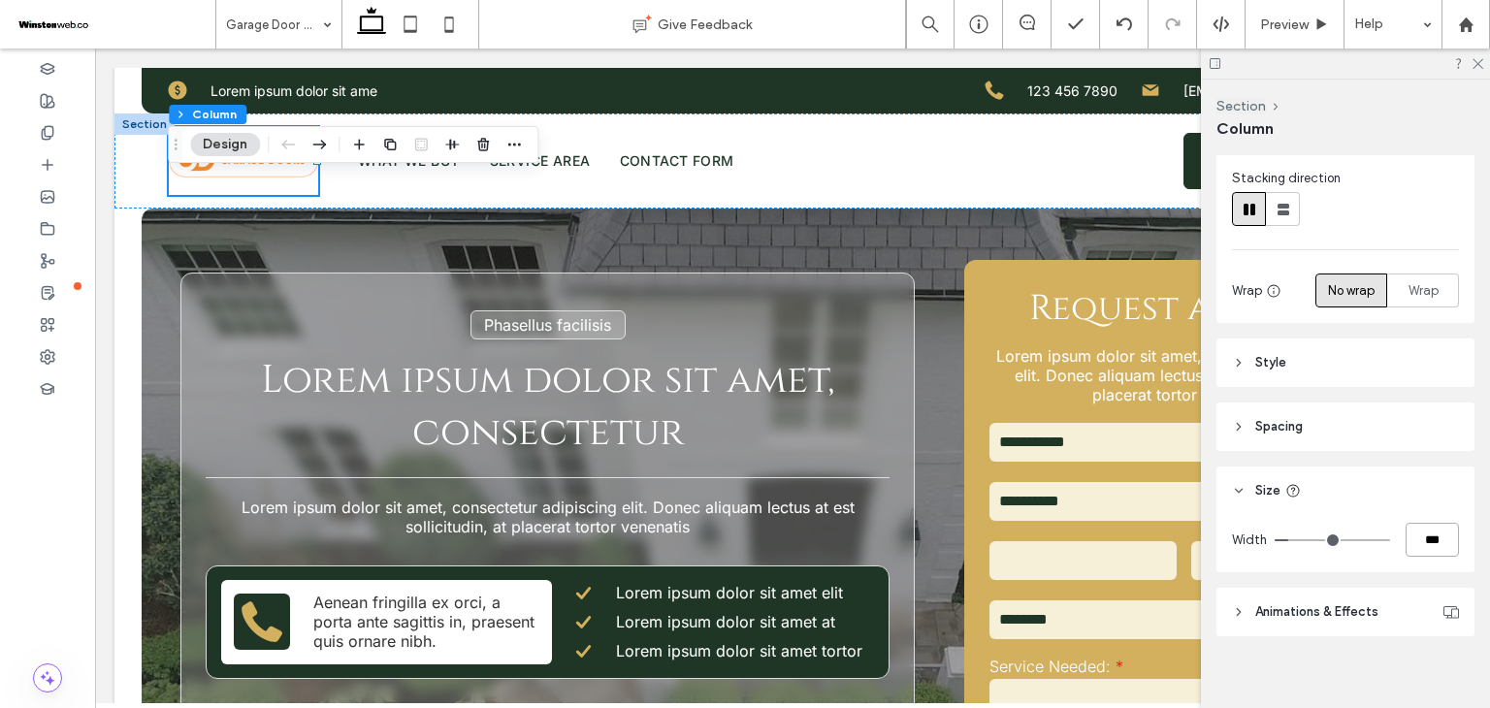
click at [1420, 532] on input "***" at bounding box center [1431, 540] width 53 height 34
type input "**"
type input "***"
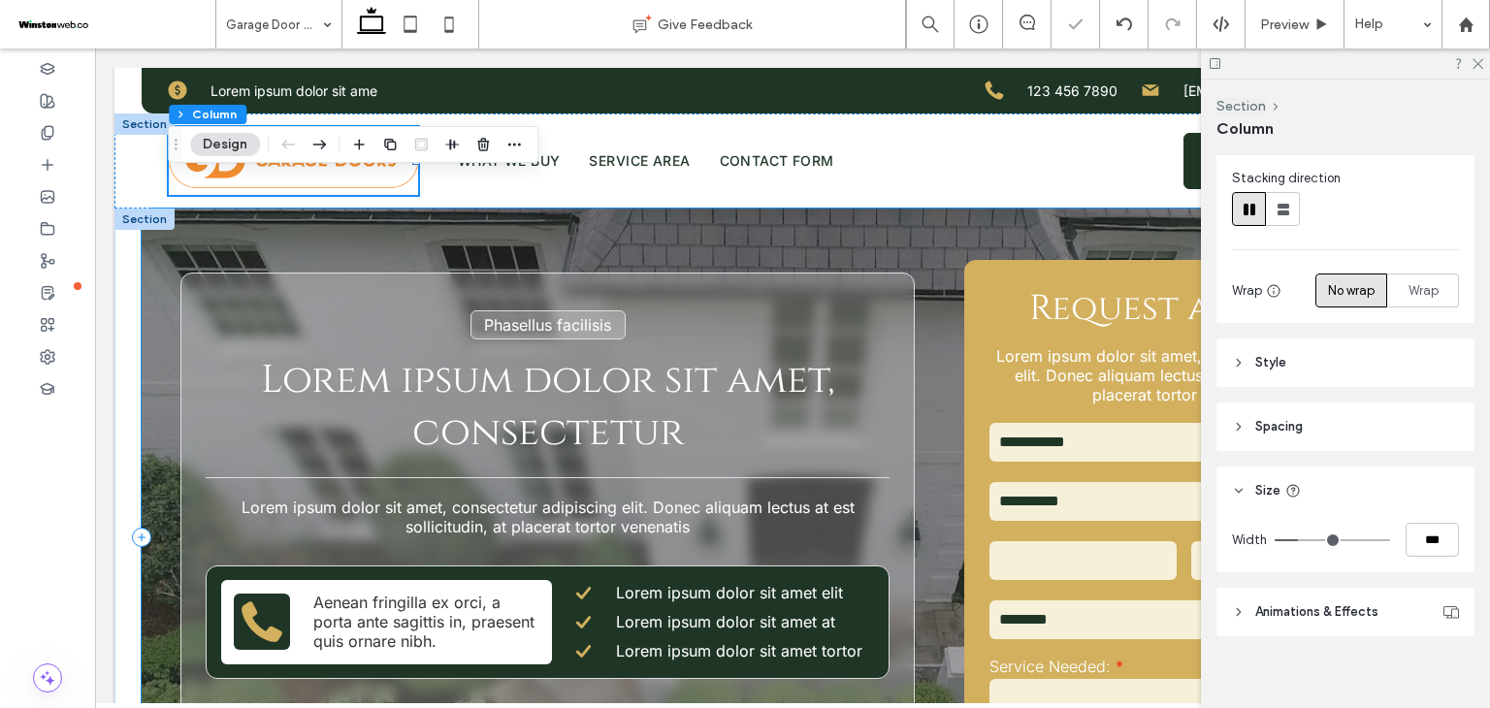
click at [686, 244] on div at bounding box center [793, 538] width 1302 height 658
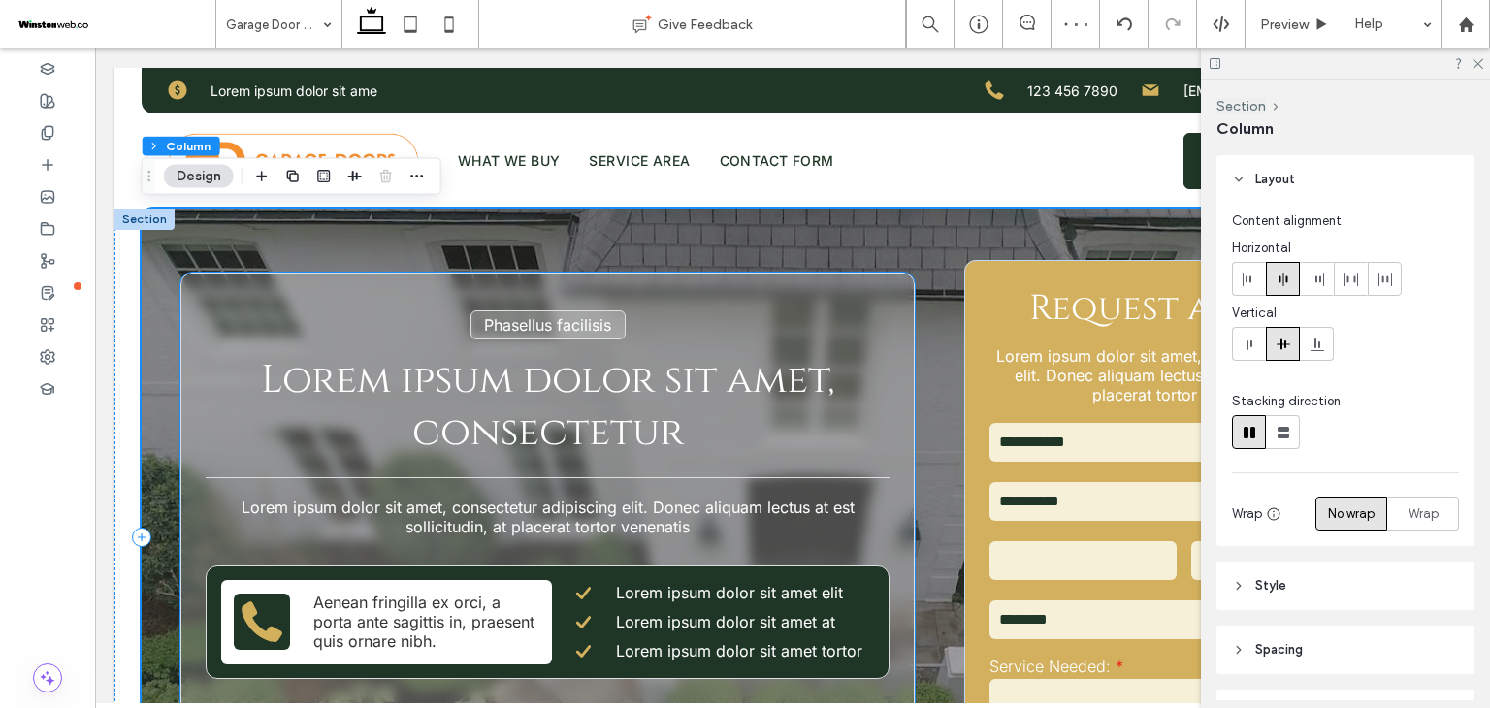
click at [629, 312] on div "Phasellus facilisis Lorem ipsum dolor sit amet, consectetur Lorem ipsum dolor s…" at bounding box center [547, 538] width 734 height 530
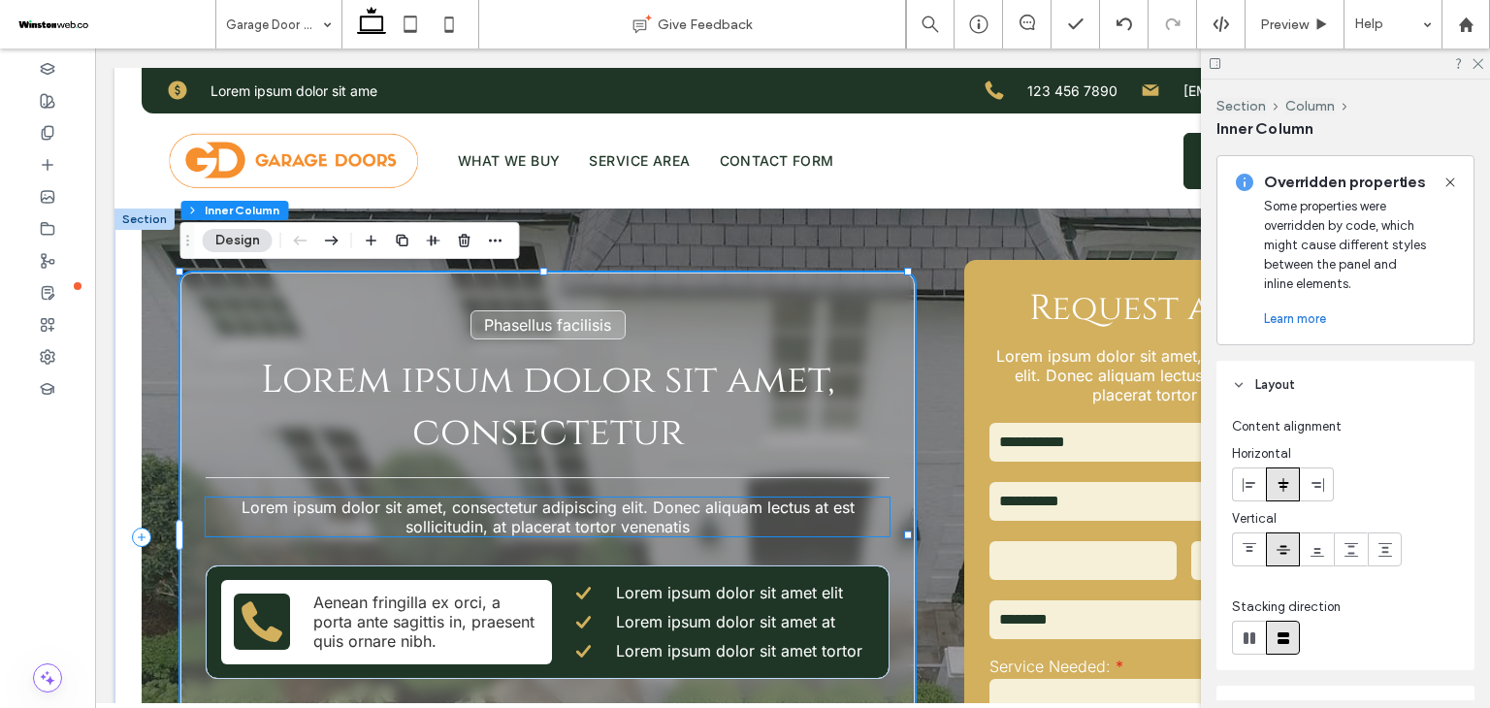
scroll to position [0, 0]
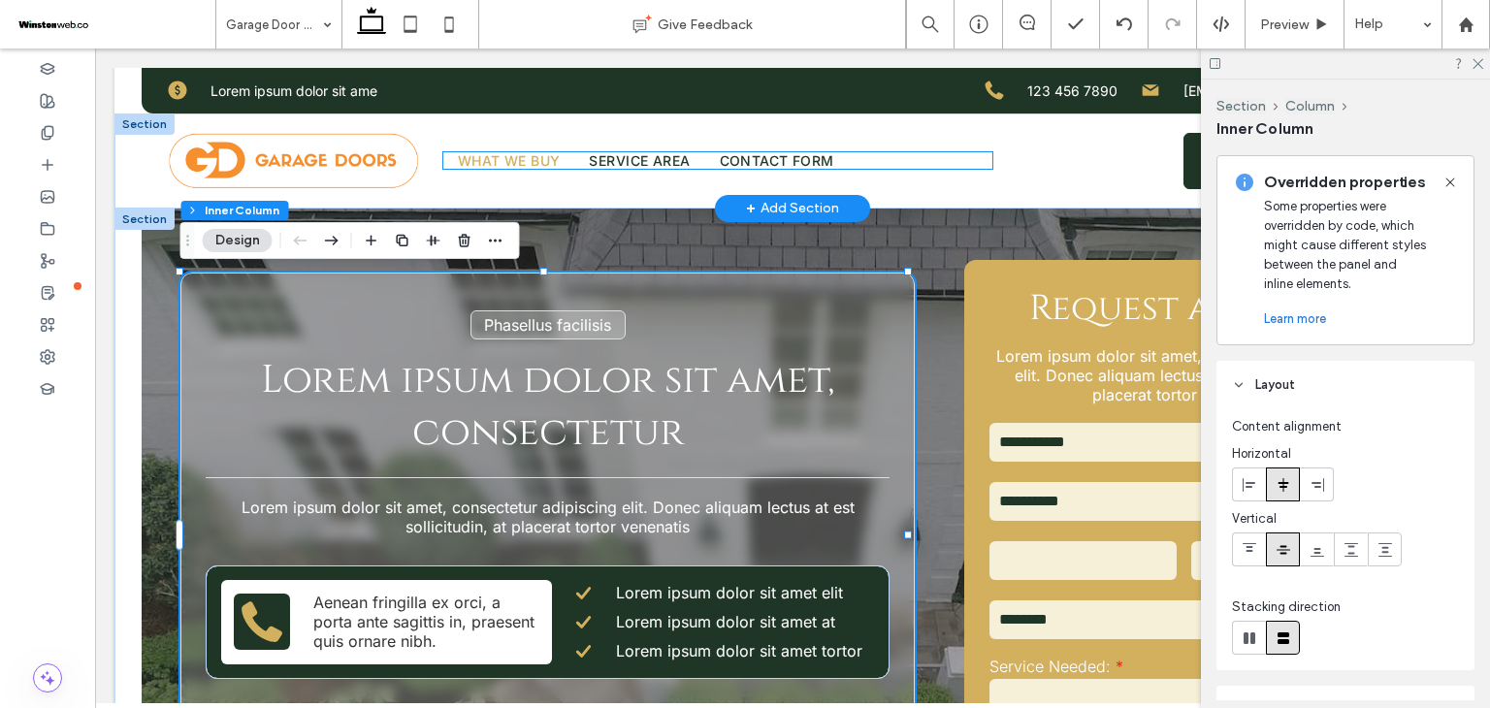
click at [472, 156] on span "What We Buy" at bounding box center [509, 160] width 103 height 16
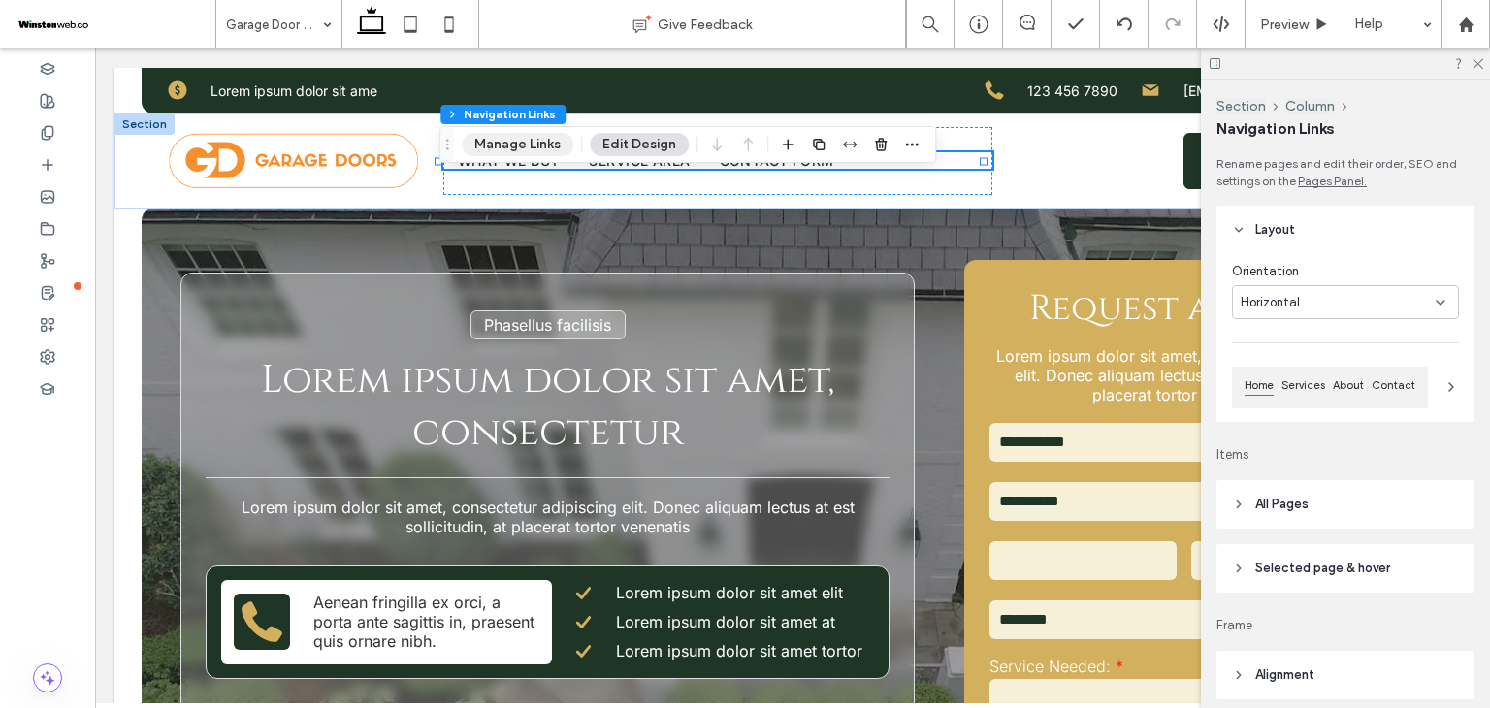
click at [477, 147] on button "Manage Links" at bounding box center [518, 144] width 112 height 23
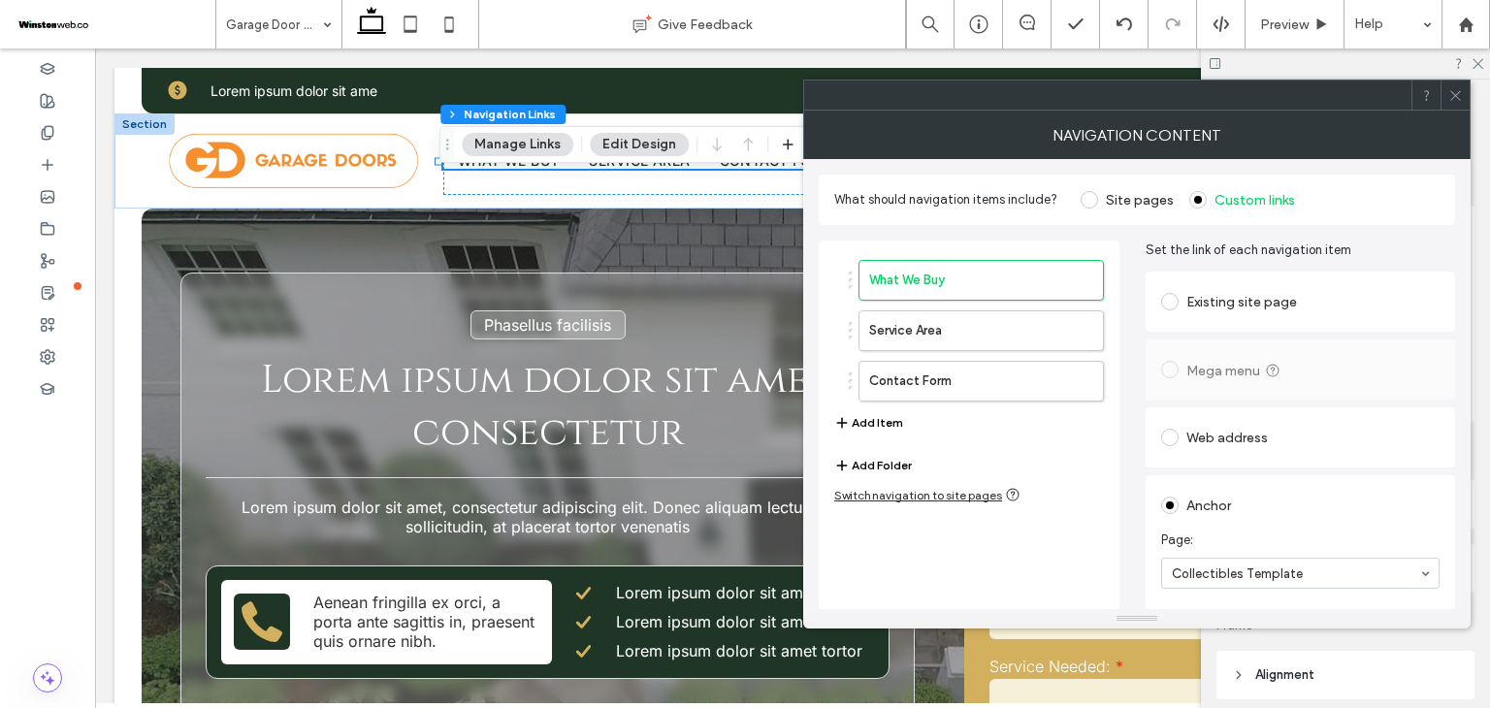
click at [1451, 96] on icon at bounding box center [1455, 95] width 15 height 15
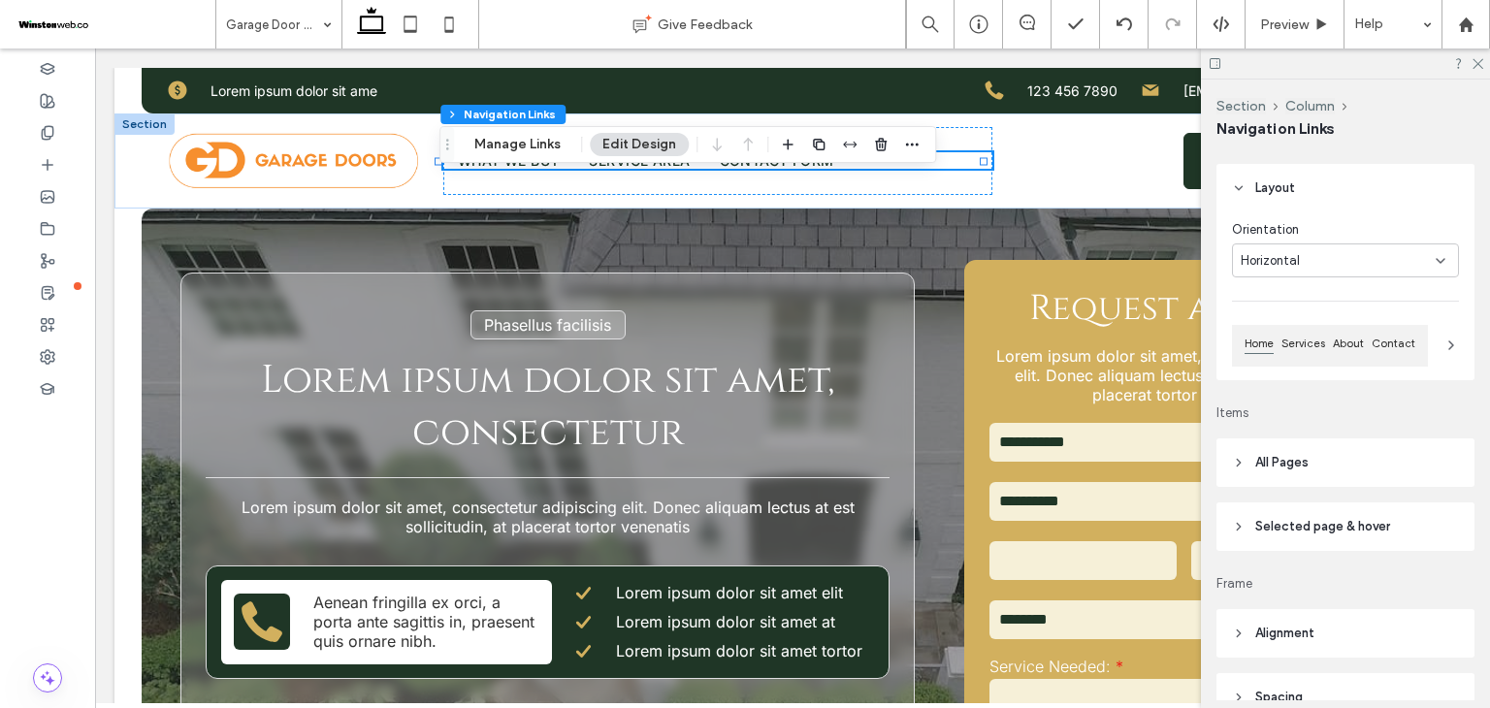
scroll to position [64, 0]
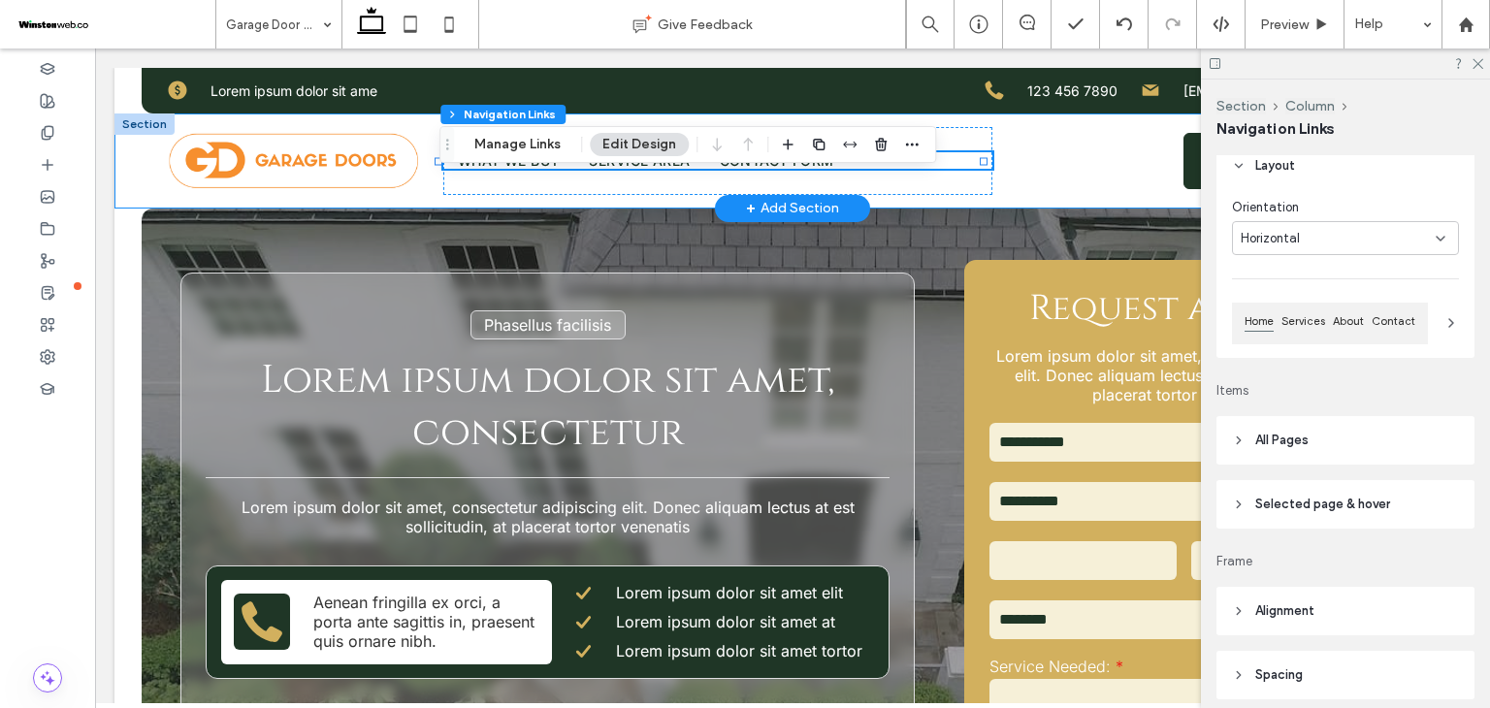
click at [415, 161] on div "What We Buy Service Area Contact Form Get a Free Quote" at bounding box center [792, 160] width 1356 height 95
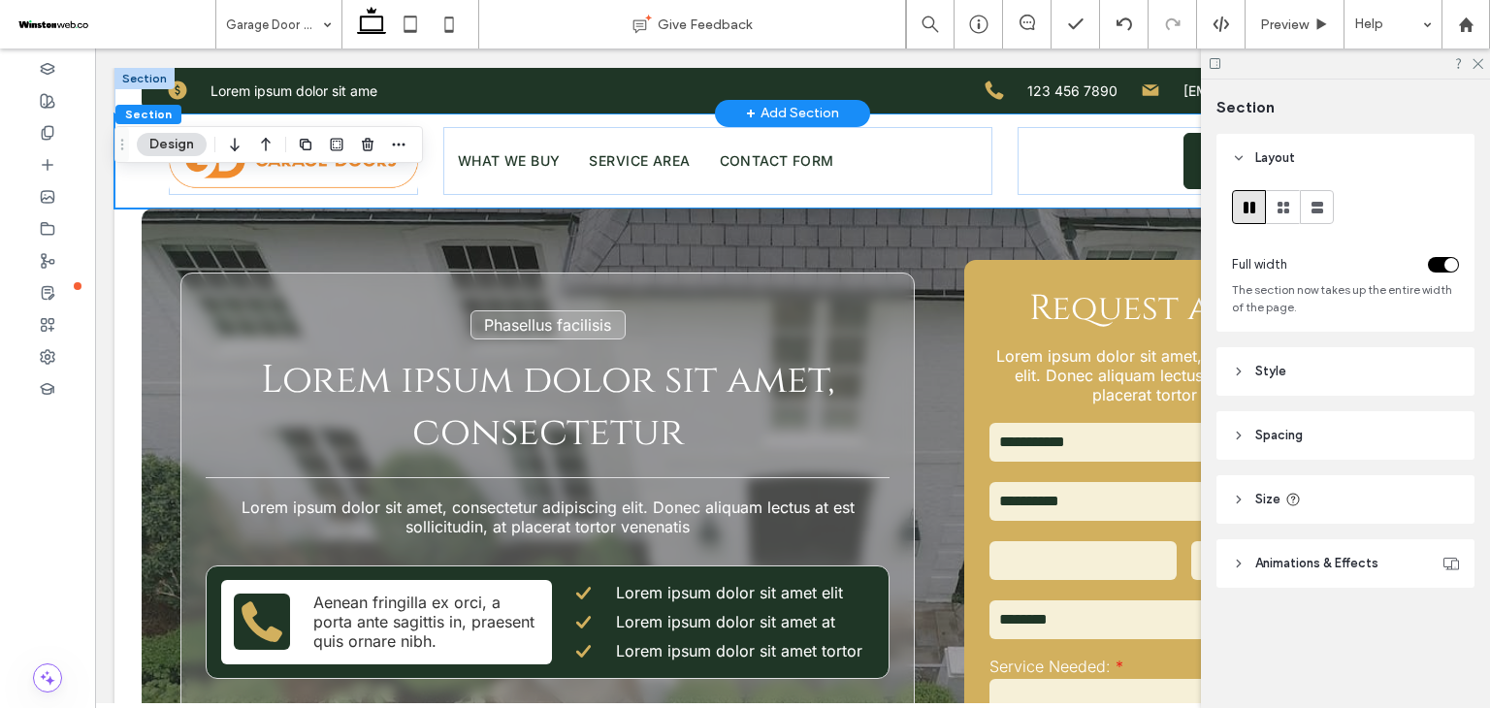
click at [151, 83] on div at bounding box center [144, 78] width 60 height 21
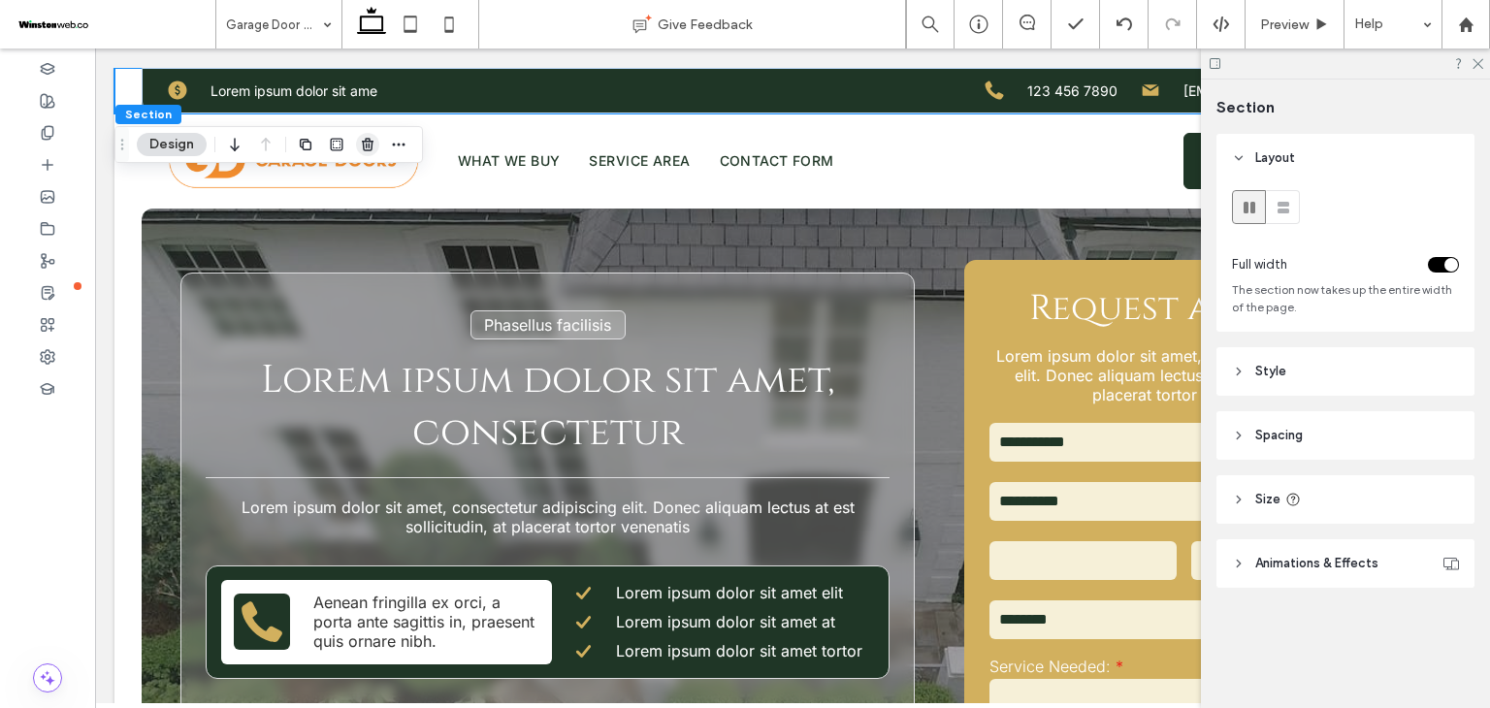
click at [367, 150] on use "button" at bounding box center [368, 144] width 12 height 13
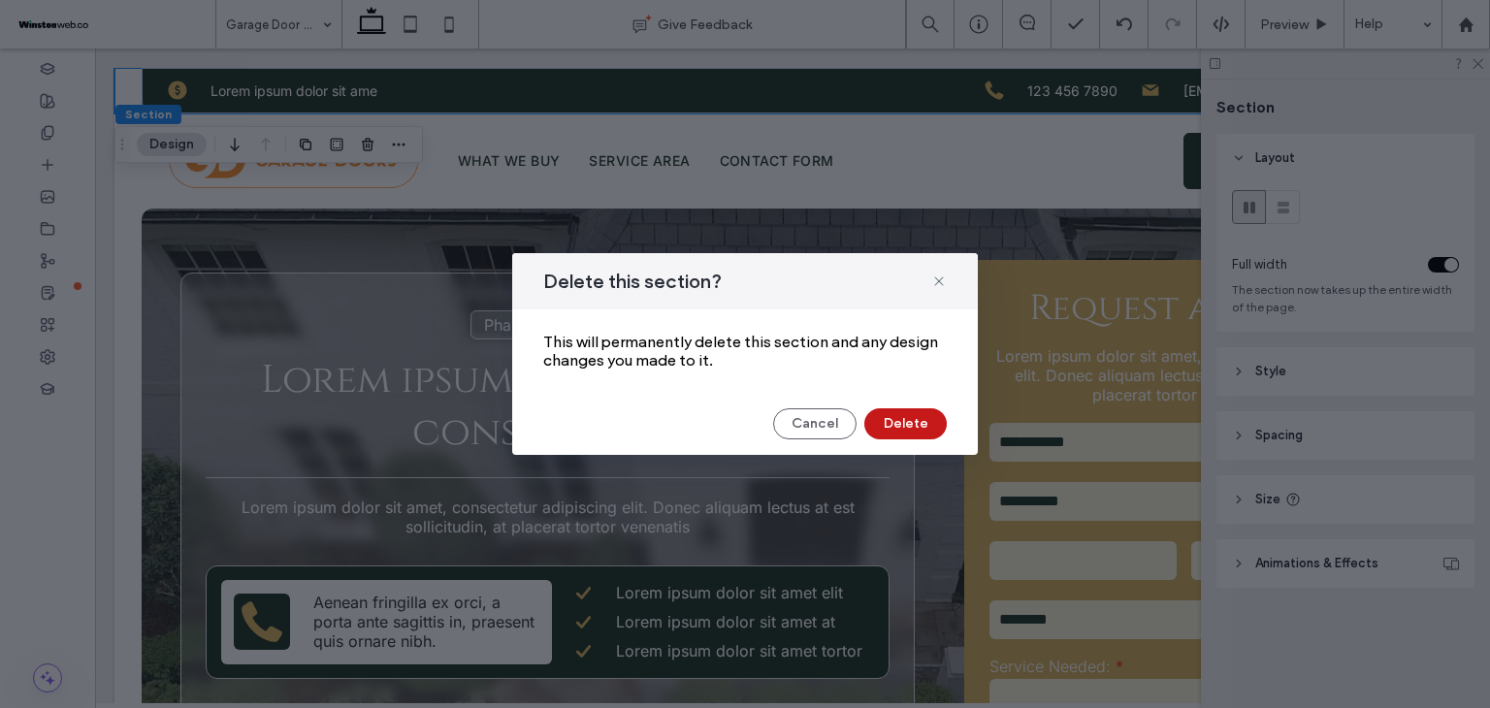
click at [906, 424] on button "Delete" at bounding box center [905, 423] width 82 height 31
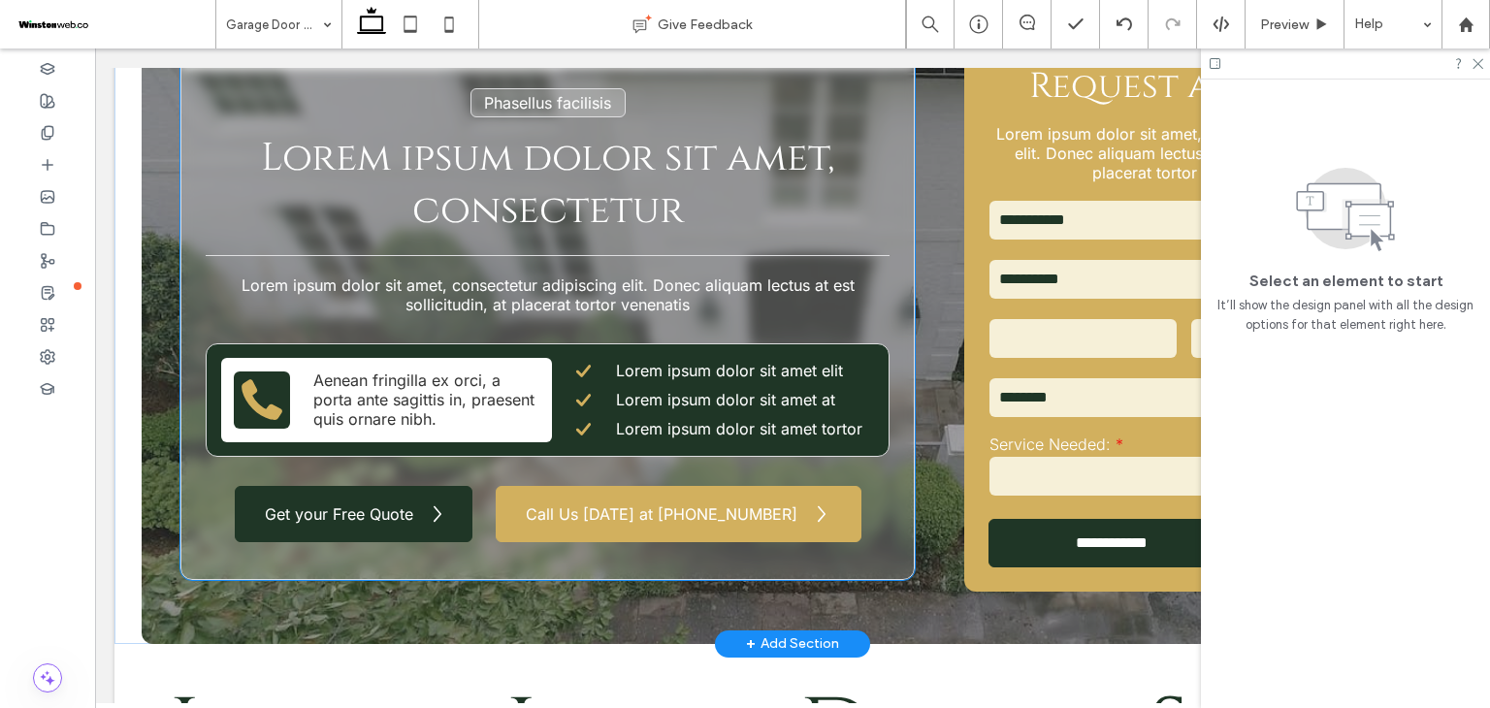
scroll to position [0, 0]
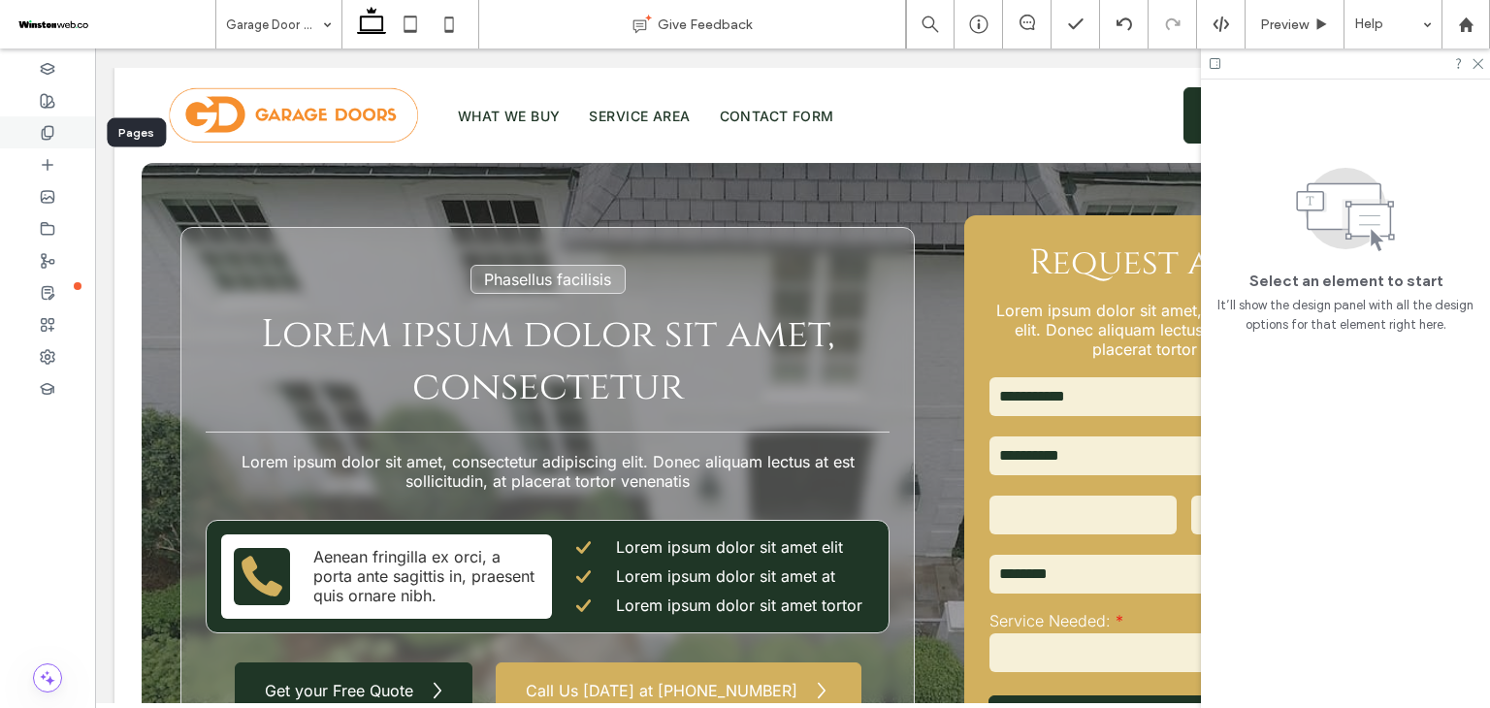
click at [48, 141] on div at bounding box center [47, 132] width 95 height 32
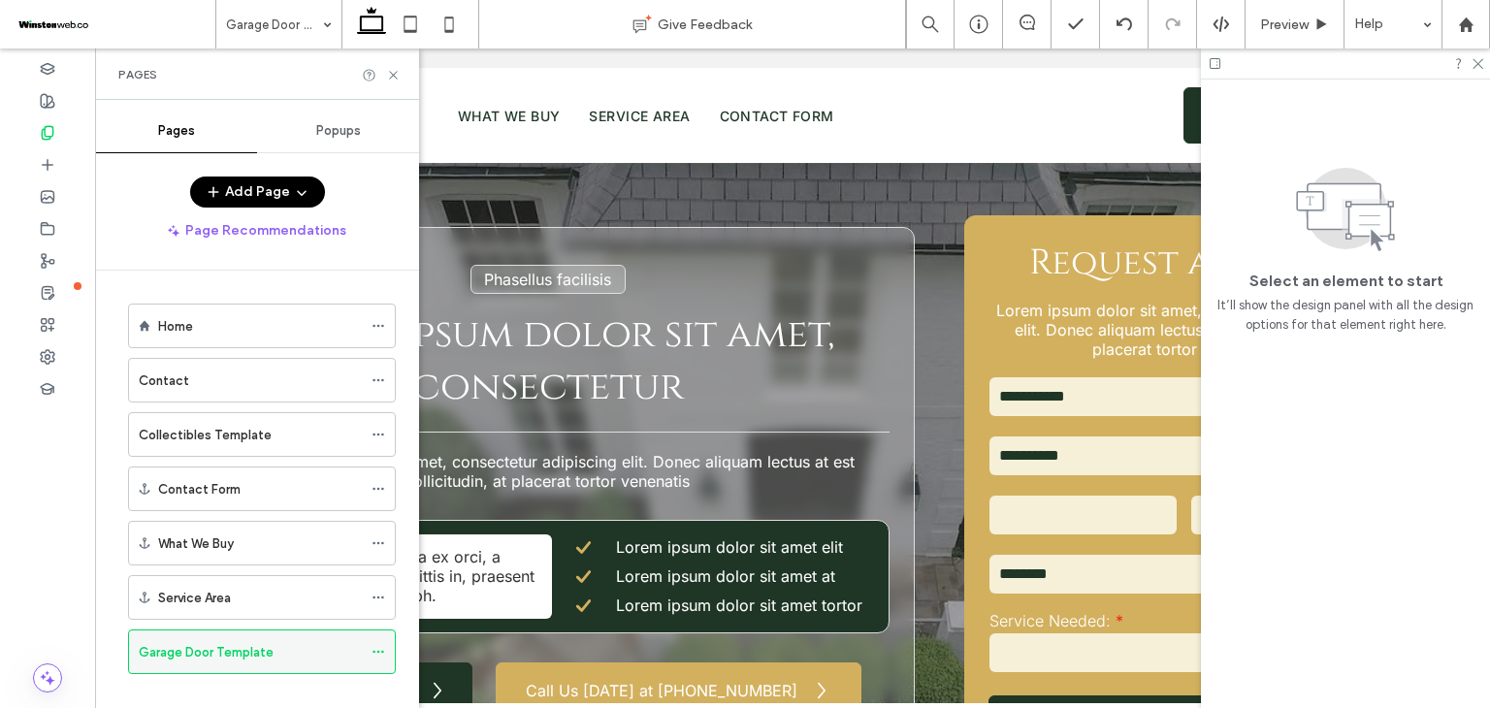
click at [388, 644] on div at bounding box center [382, 651] width 23 height 29
click at [380, 645] on icon at bounding box center [378, 652] width 14 height 14
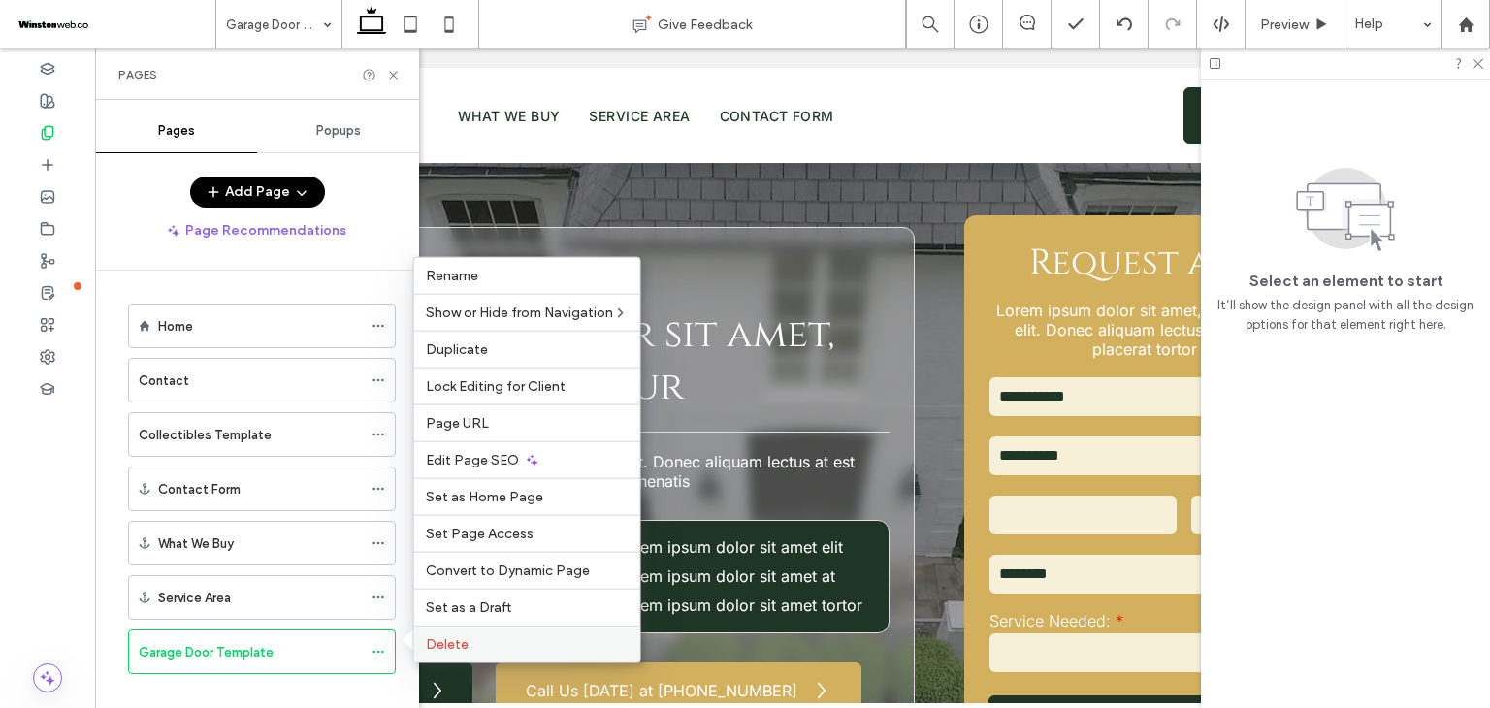
click at [483, 647] on label "Delete" at bounding box center [527, 644] width 203 height 16
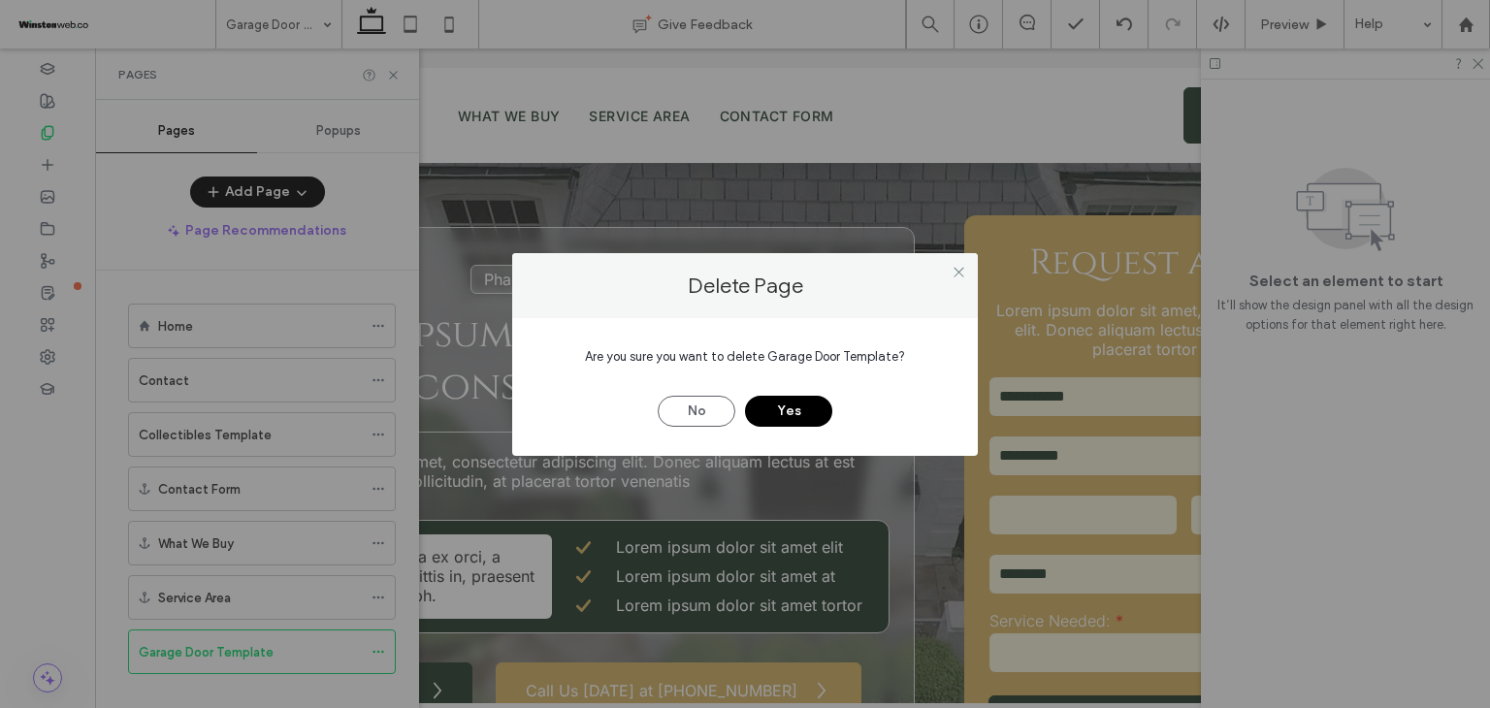
click at [766, 404] on button "Yes" at bounding box center [788, 411] width 87 height 31
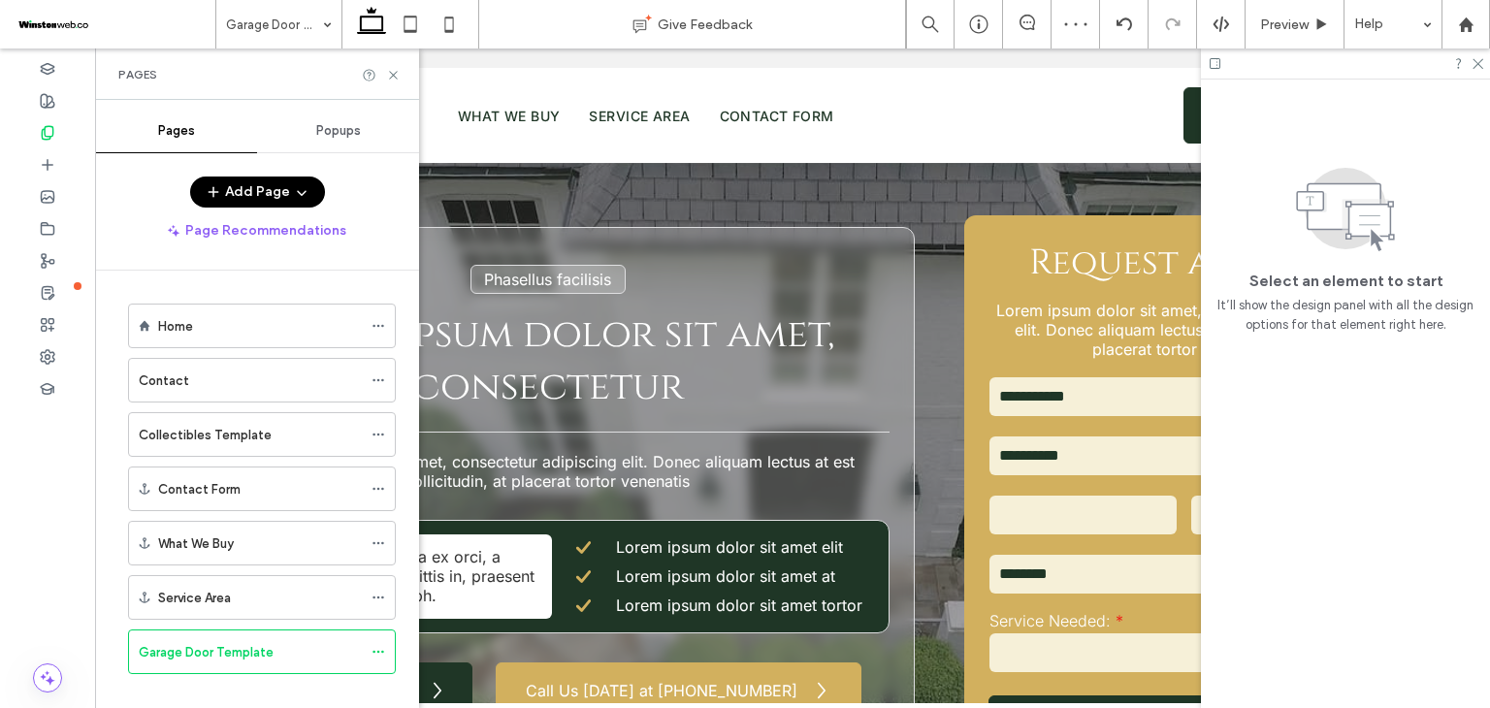
click at [233, 199] on button "Add Page" at bounding box center [257, 192] width 135 height 31
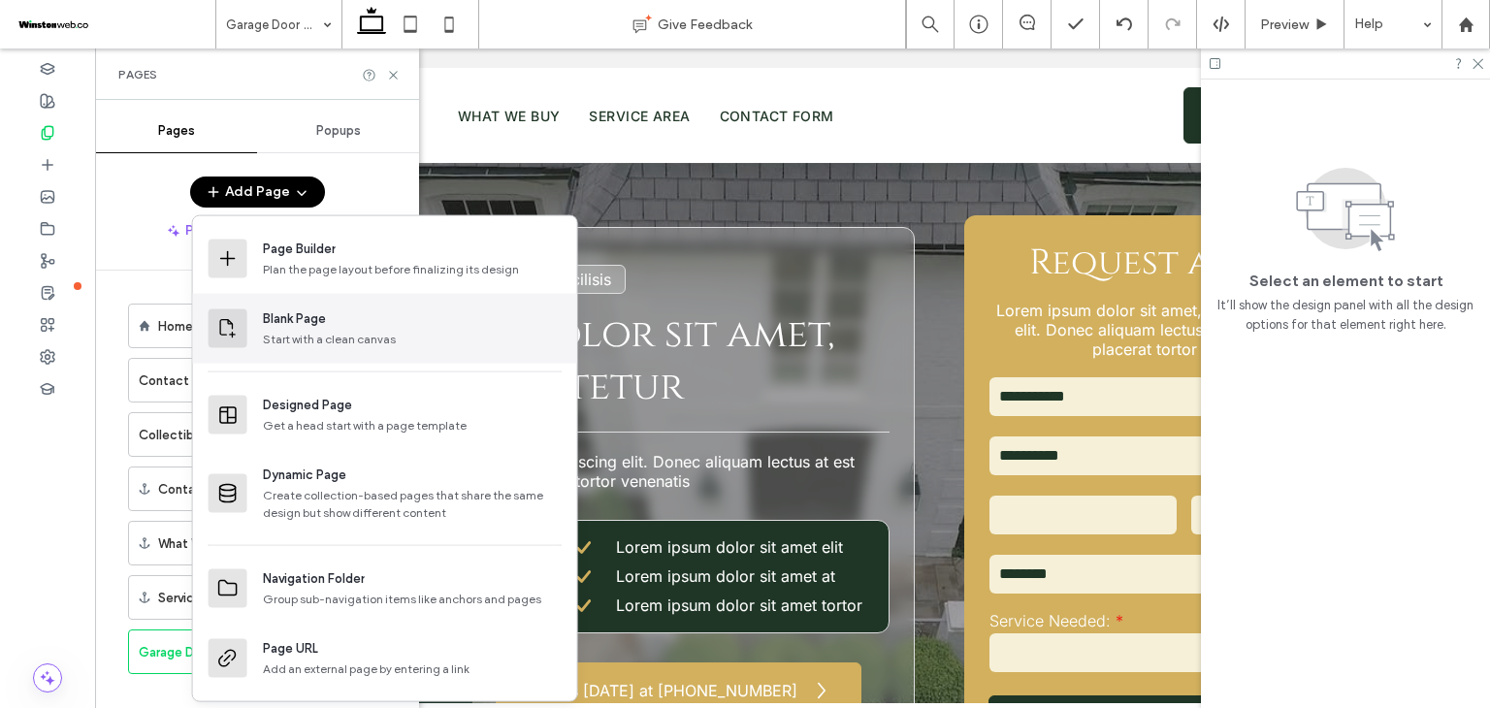
click at [314, 339] on div "Start with a clean canvas" at bounding box center [412, 339] width 299 height 17
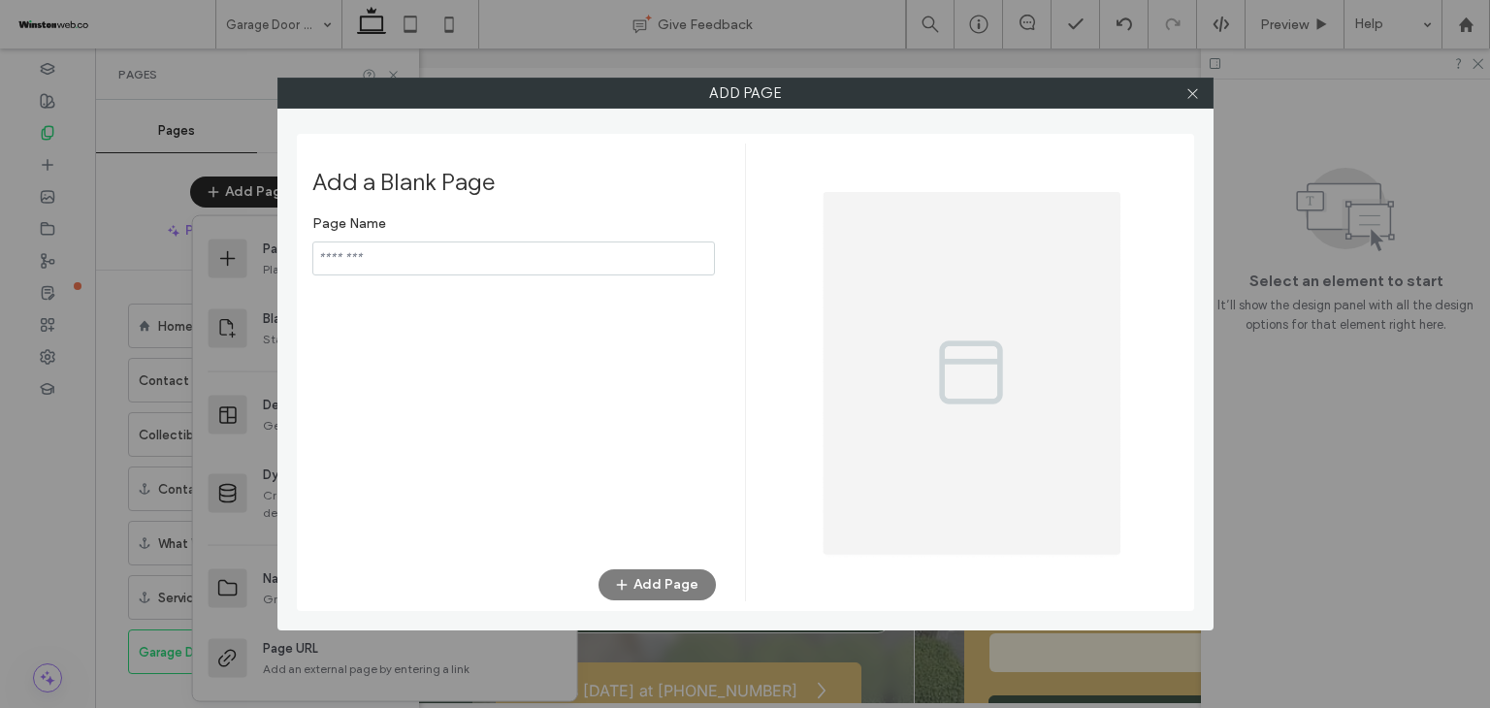
click at [439, 258] on input "notEmpty" at bounding box center [513, 259] width 403 height 34
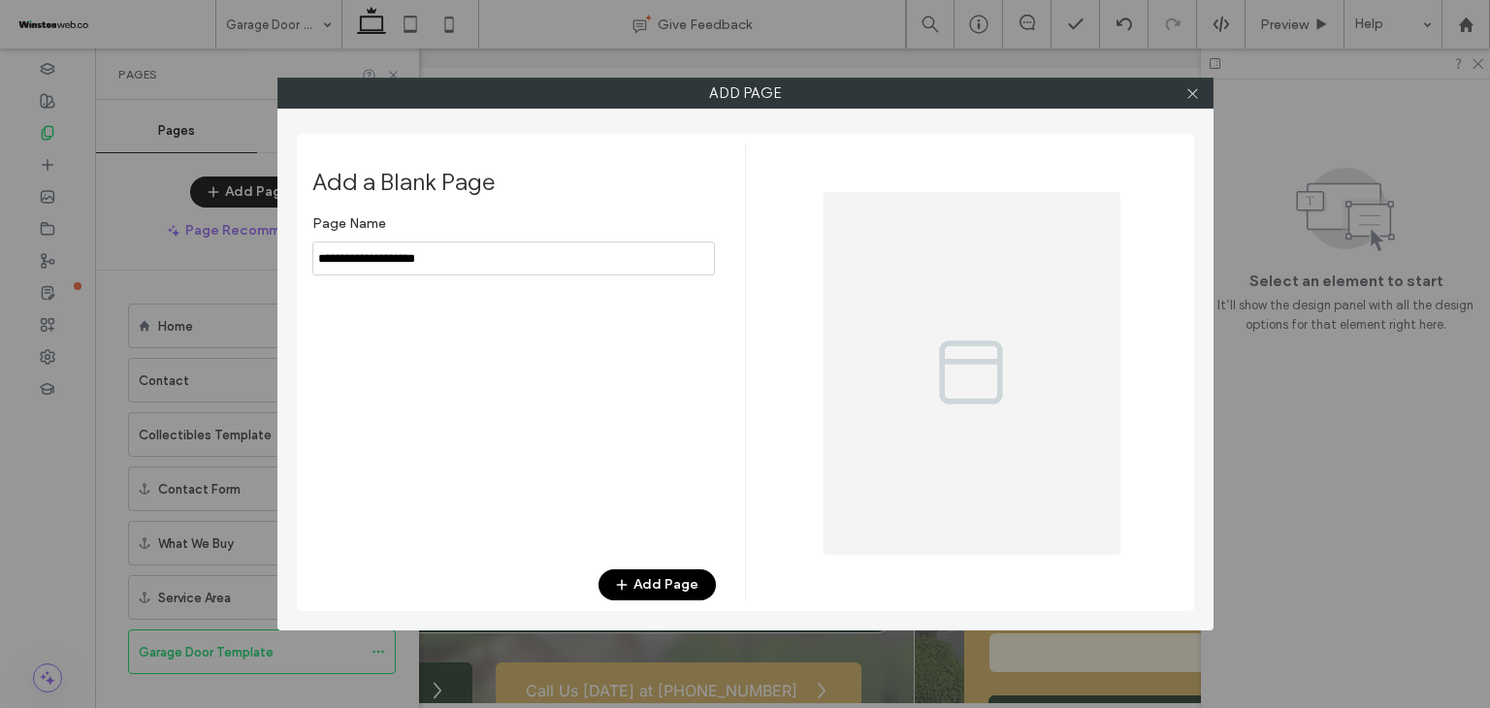
type input "**********"
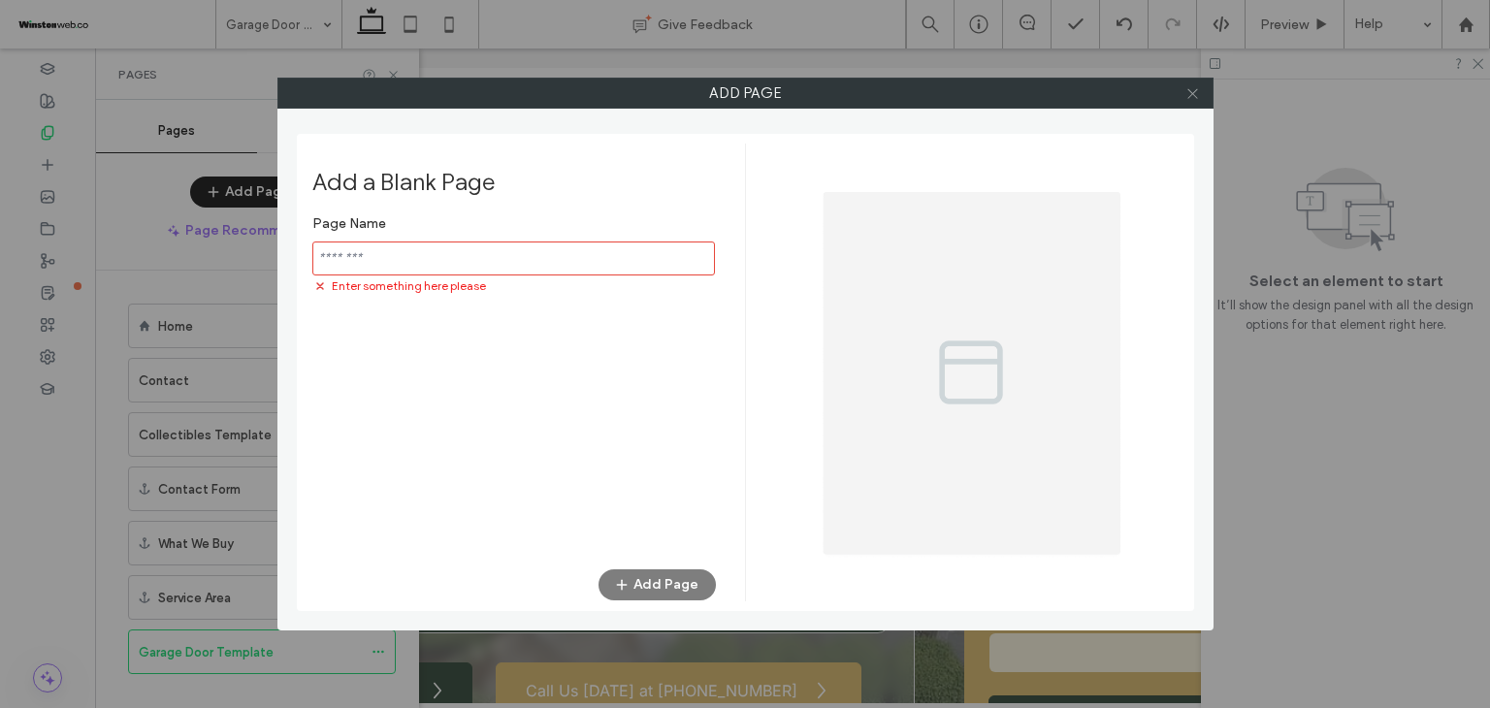
click at [1193, 95] on icon at bounding box center [1192, 93] width 15 height 15
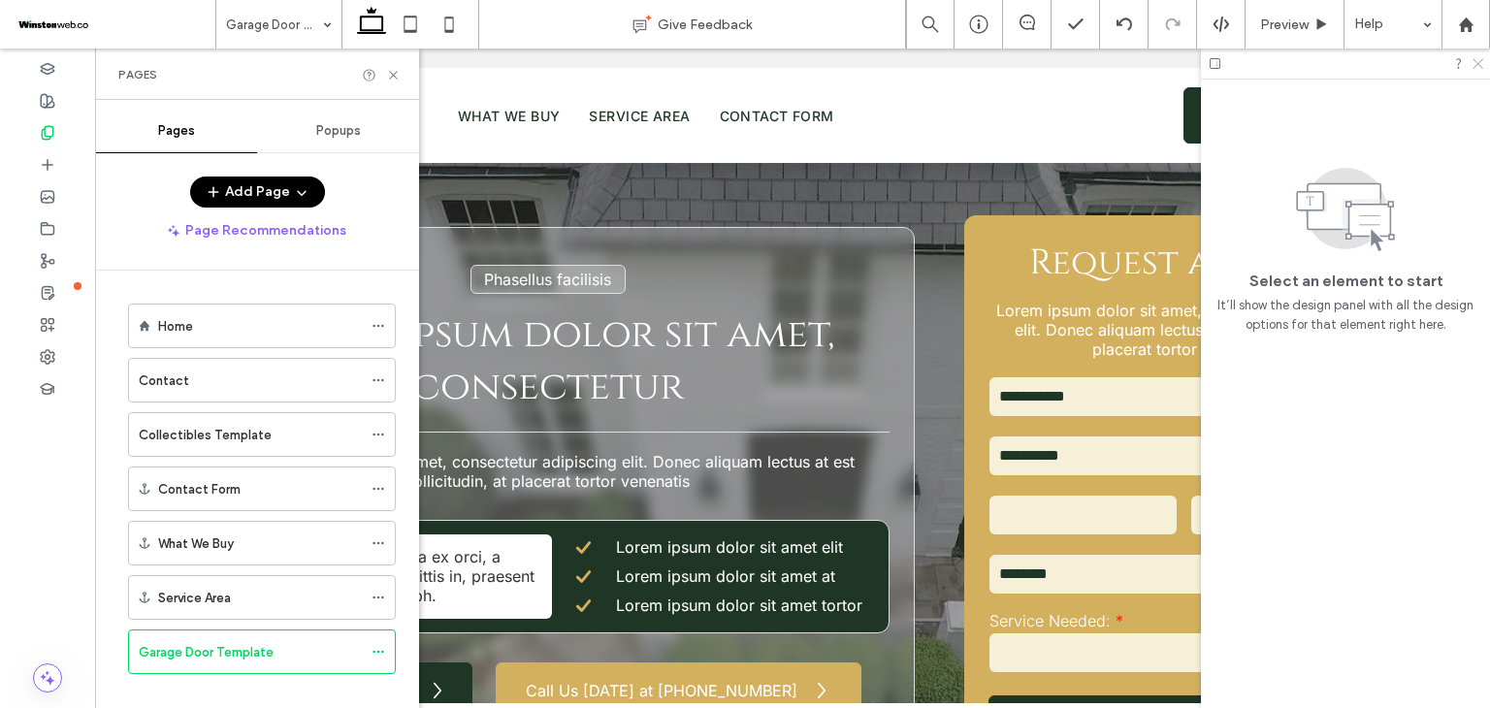
click at [1477, 67] on icon at bounding box center [1476, 62] width 13 height 13
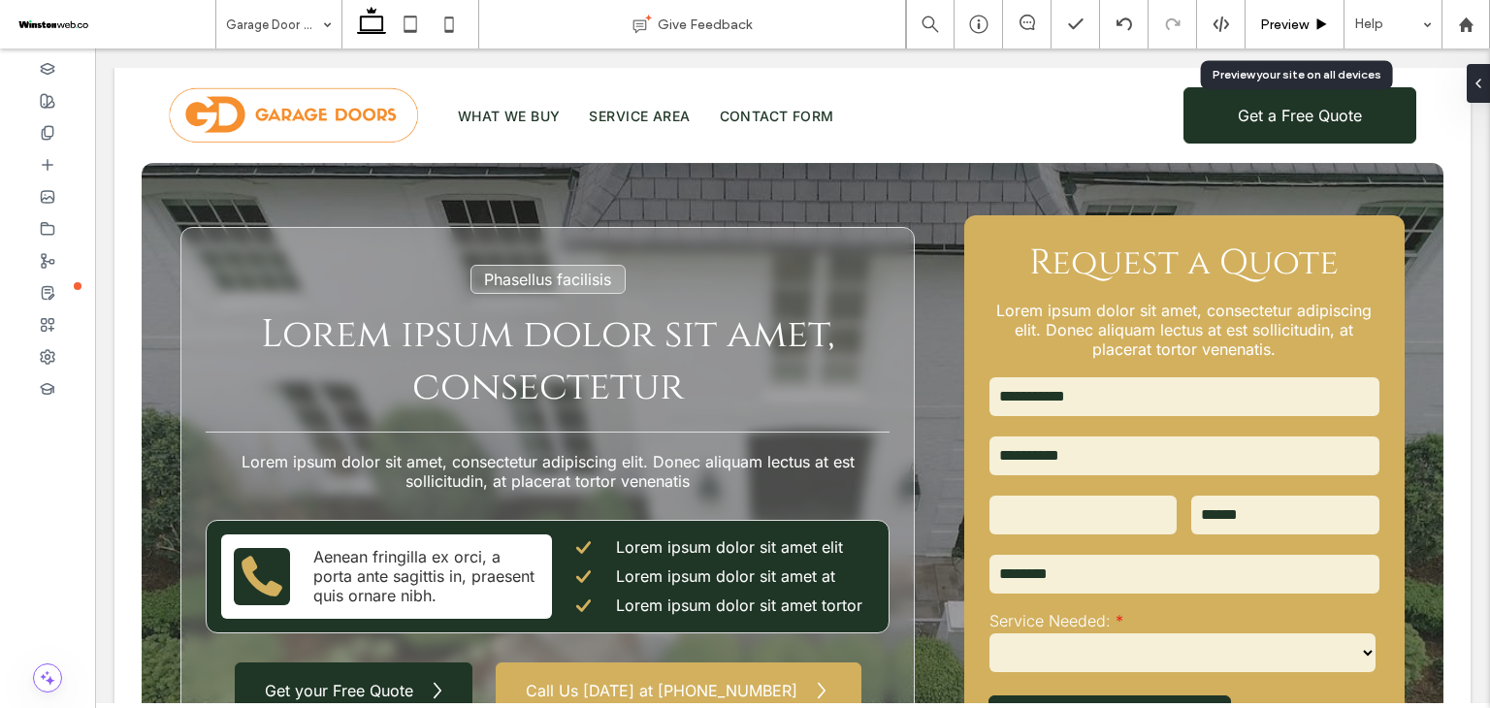
click at [1318, 23] on use at bounding box center [1322, 23] width 10 height 11
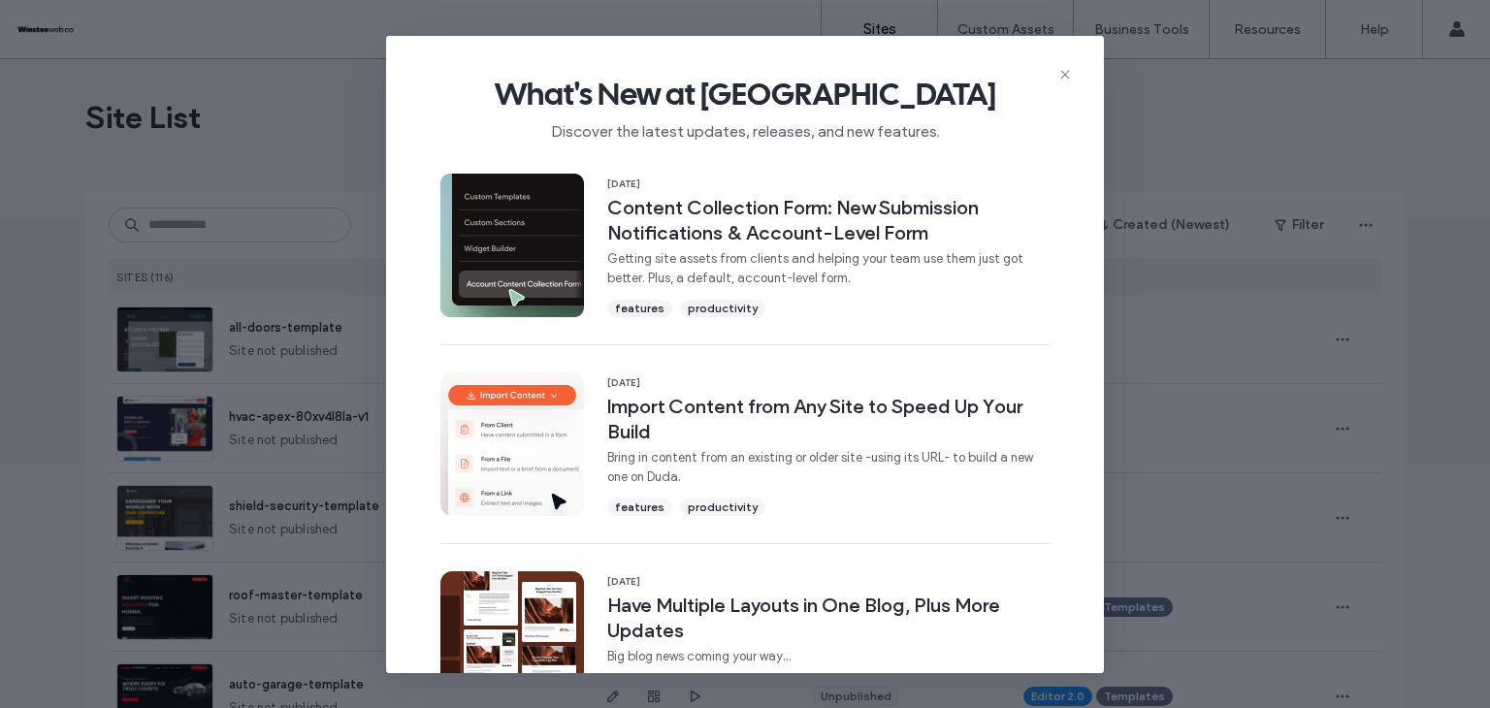
click at [1065, 70] on icon at bounding box center [1065, 75] width 16 height 16
